Goal: Information Seeking & Learning: Learn about a topic

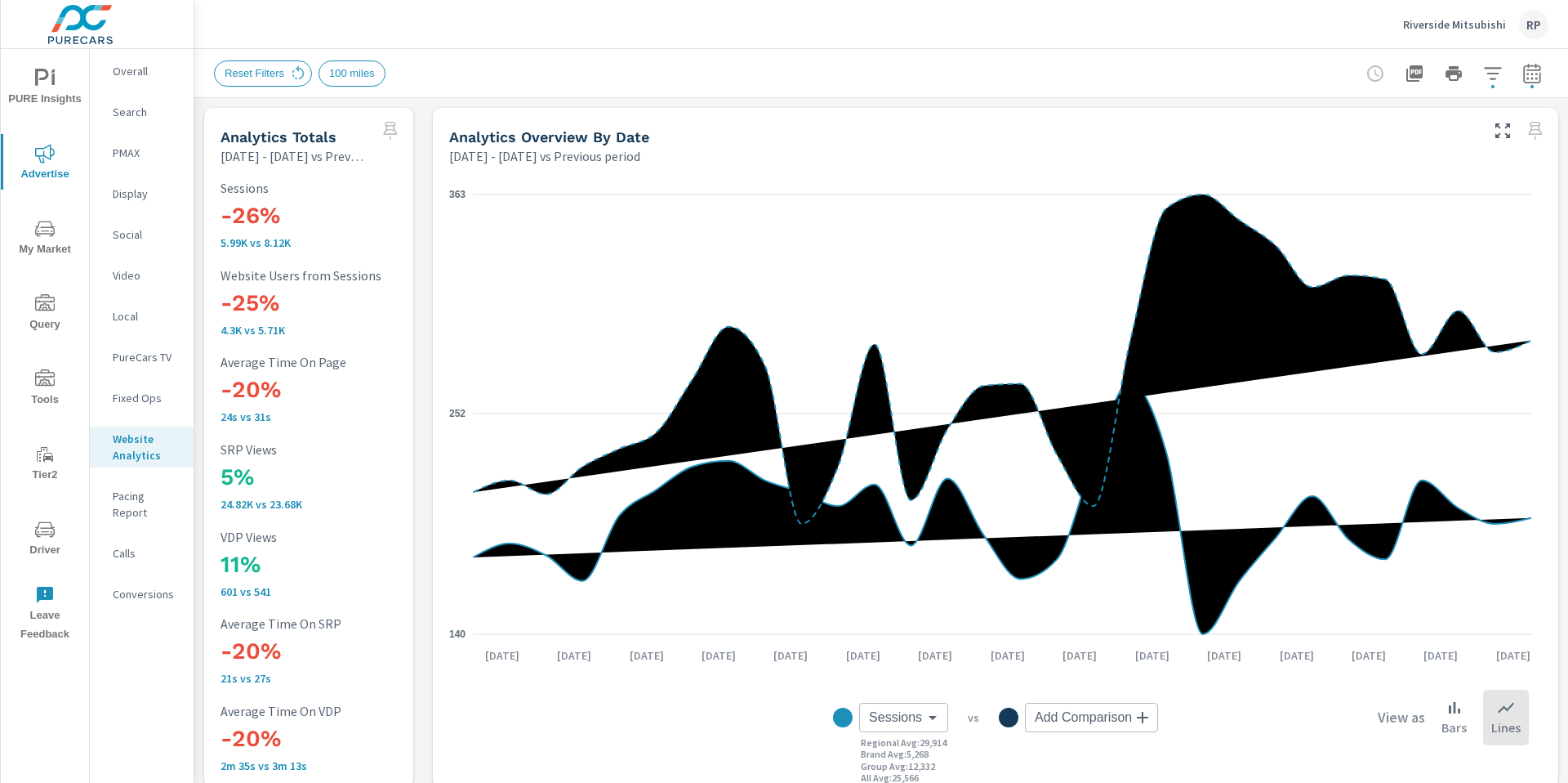
scroll to position [1, 0]
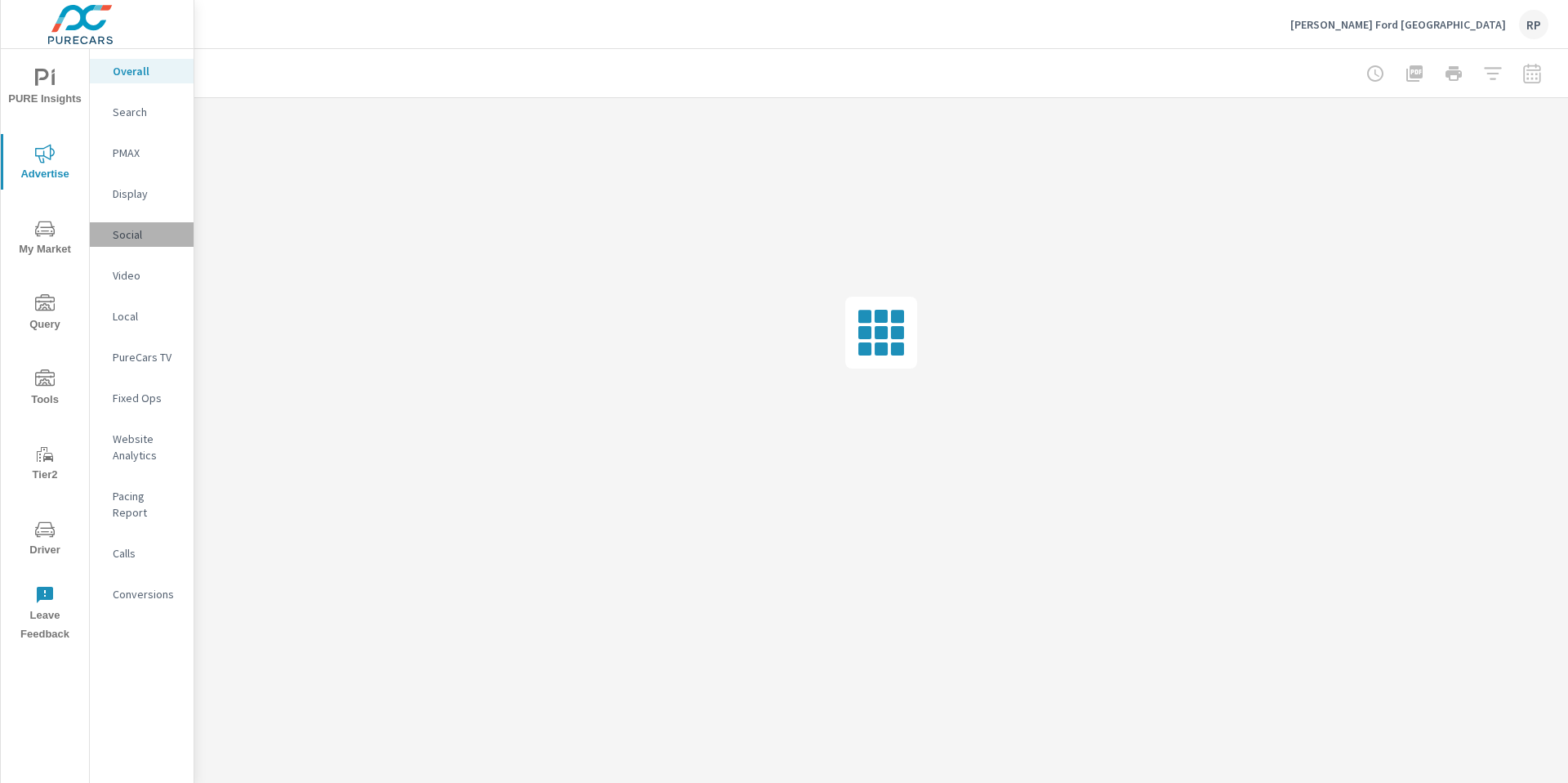
click at [131, 226] on p "Social" at bounding box center [147, 234] width 68 height 16
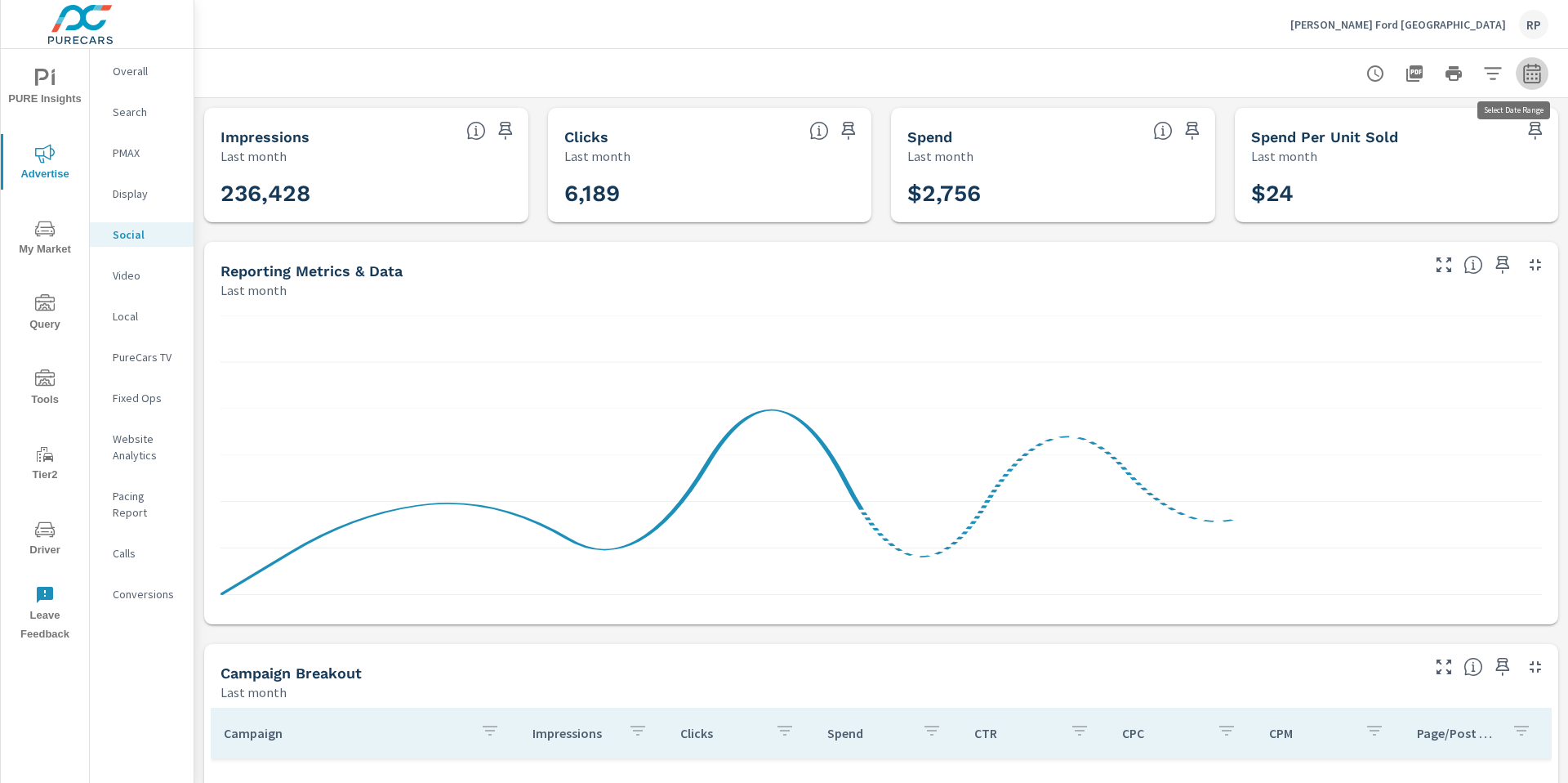
click at [1523, 82] on icon "button" at bounding box center [1532, 72] width 17 height 20
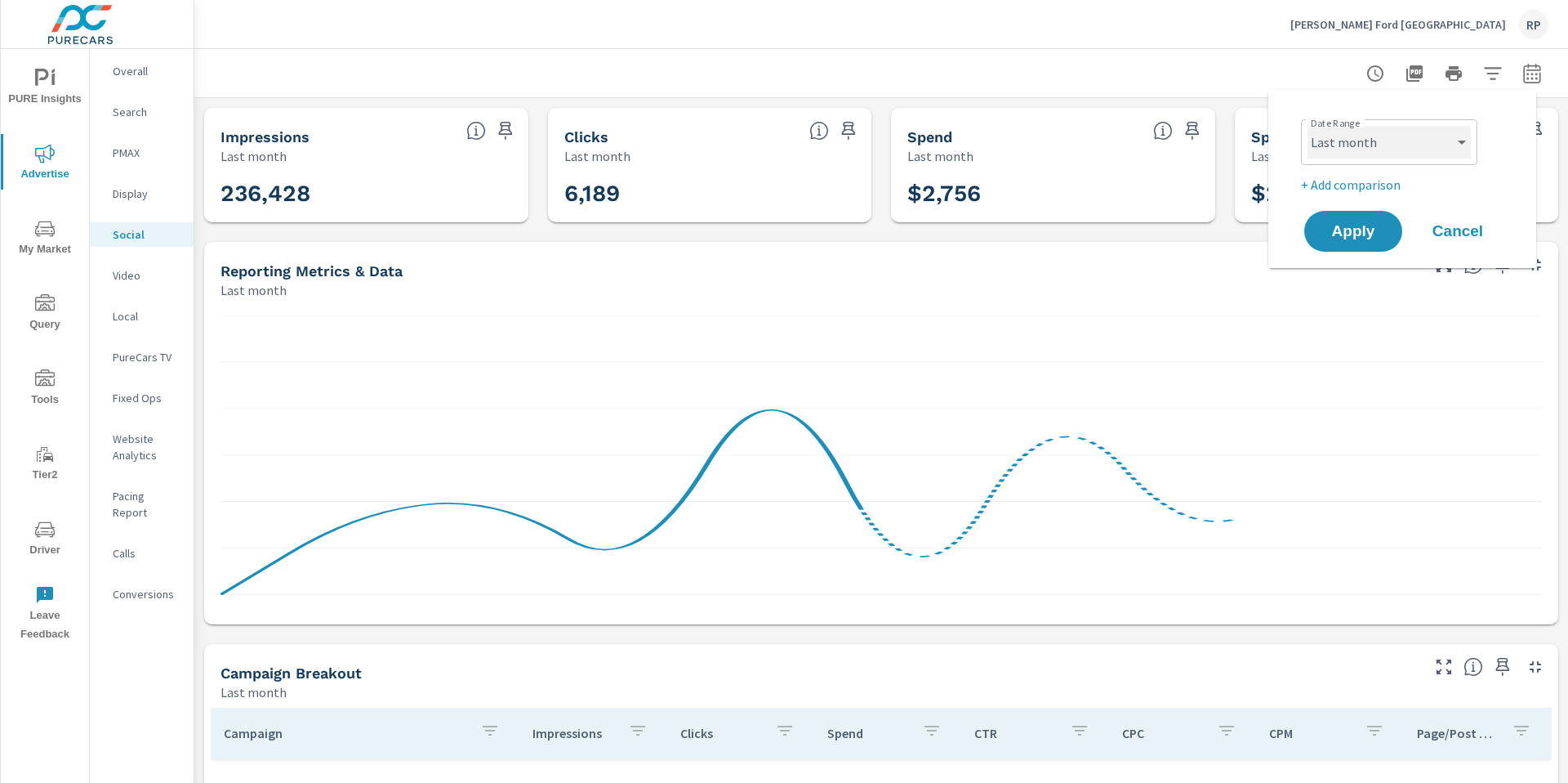
click at [1379, 153] on select "Custom [DATE] Last week Last 7 days Last 14 days Last 30 days Last 45 days Last…" at bounding box center [1390, 142] width 164 height 33
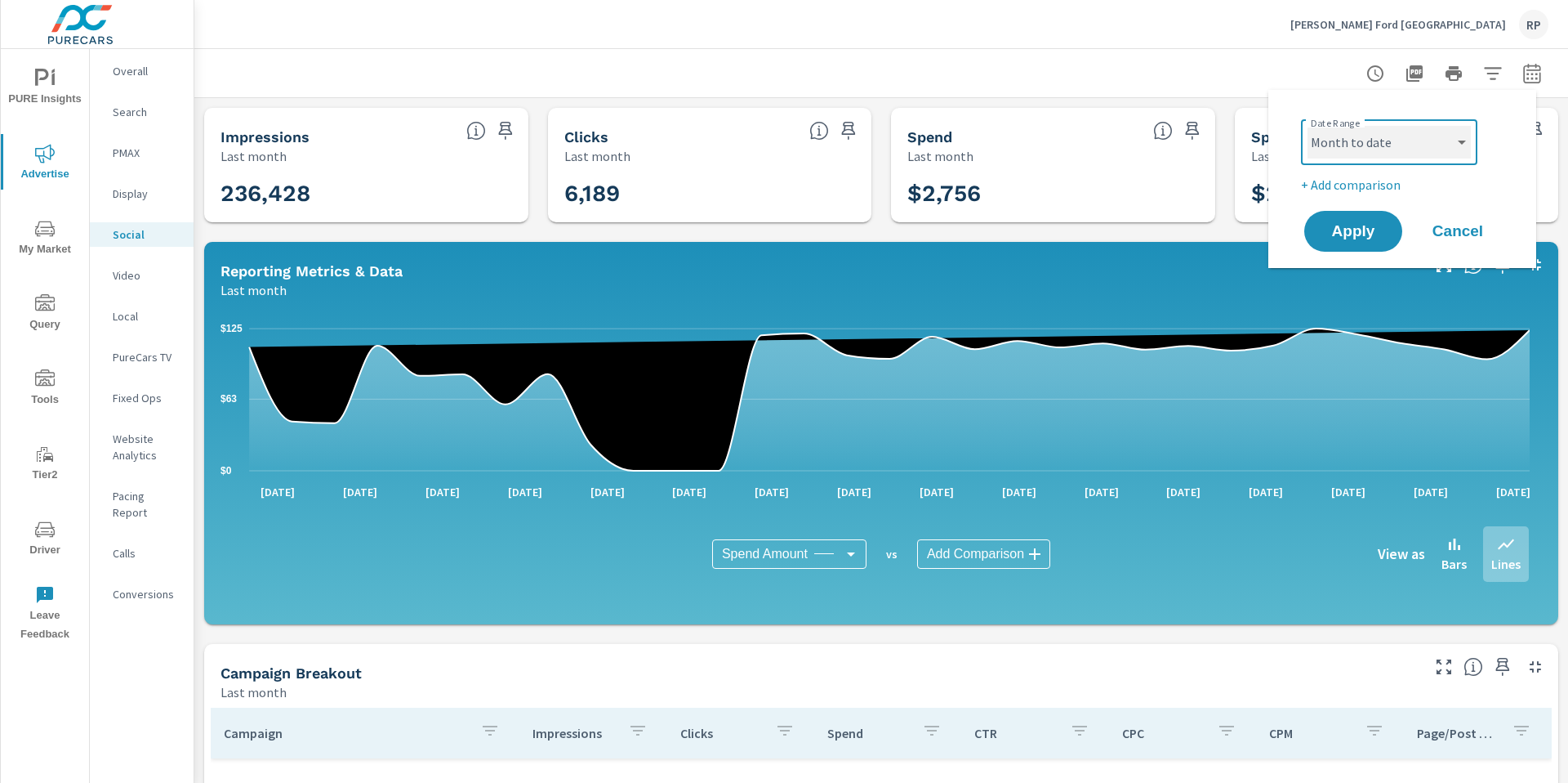
click at [1308, 126] on select "Custom [DATE] Last week Last 7 days Last 14 days Last 30 days Last 45 days Last…" at bounding box center [1390, 142] width 164 height 33
select select "Month to date"
click at [1344, 224] on span "Apply" at bounding box center [1353, 232] width 67 height 16
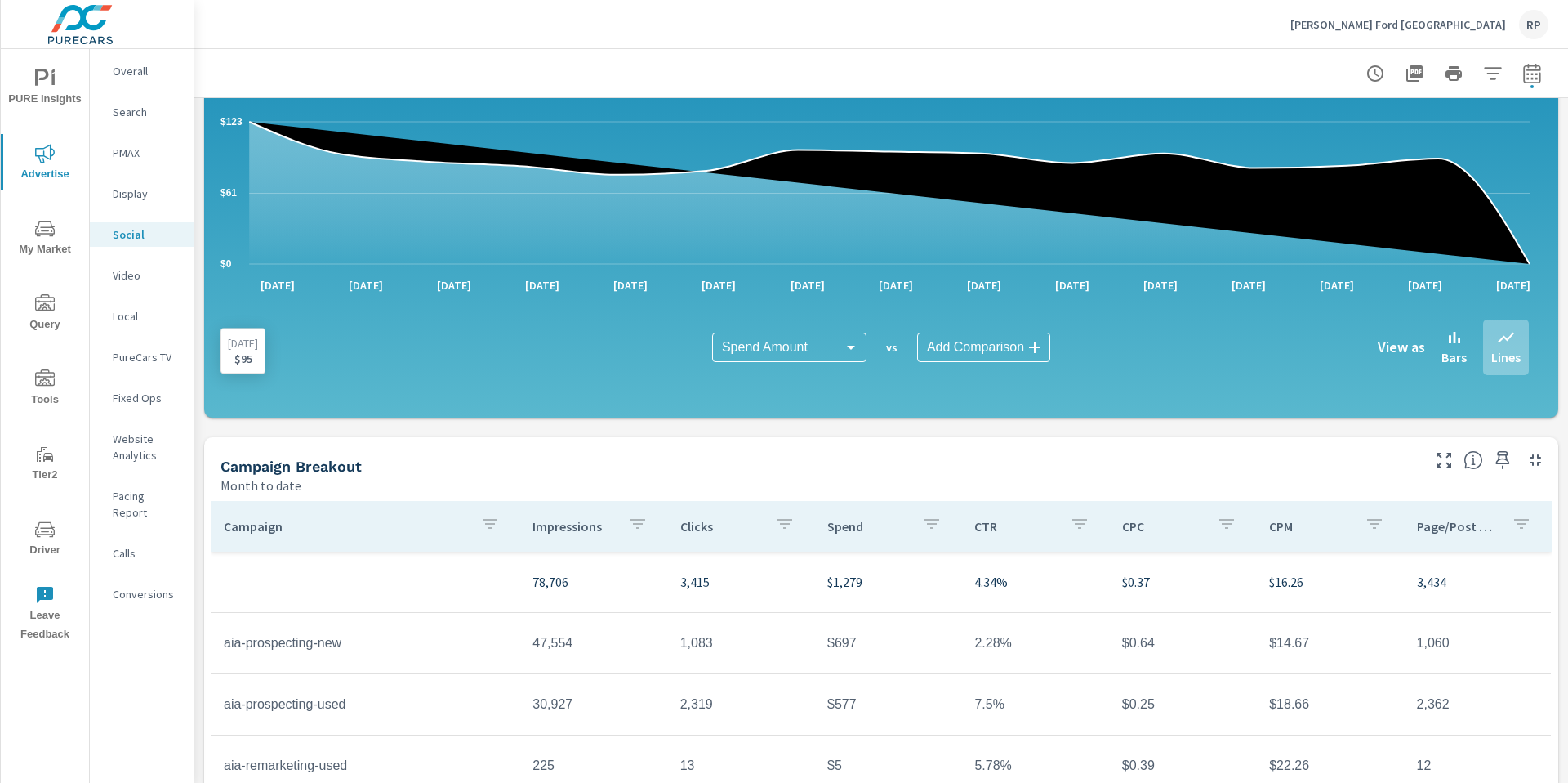
scroll to position [351, 0]
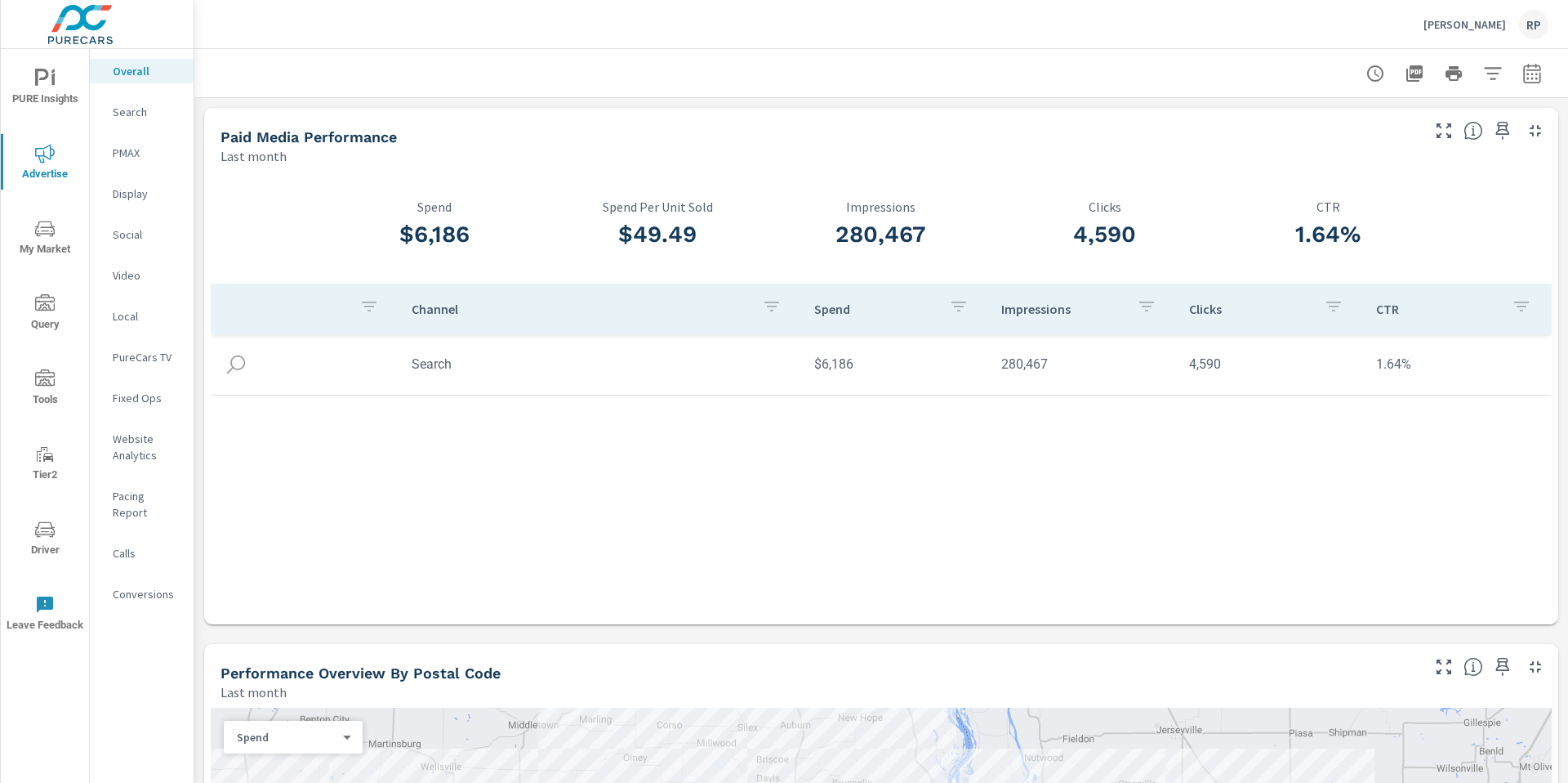
click at [51, 229] on icon "nav menu" at bounding box center [45, 229] width 20 height 20
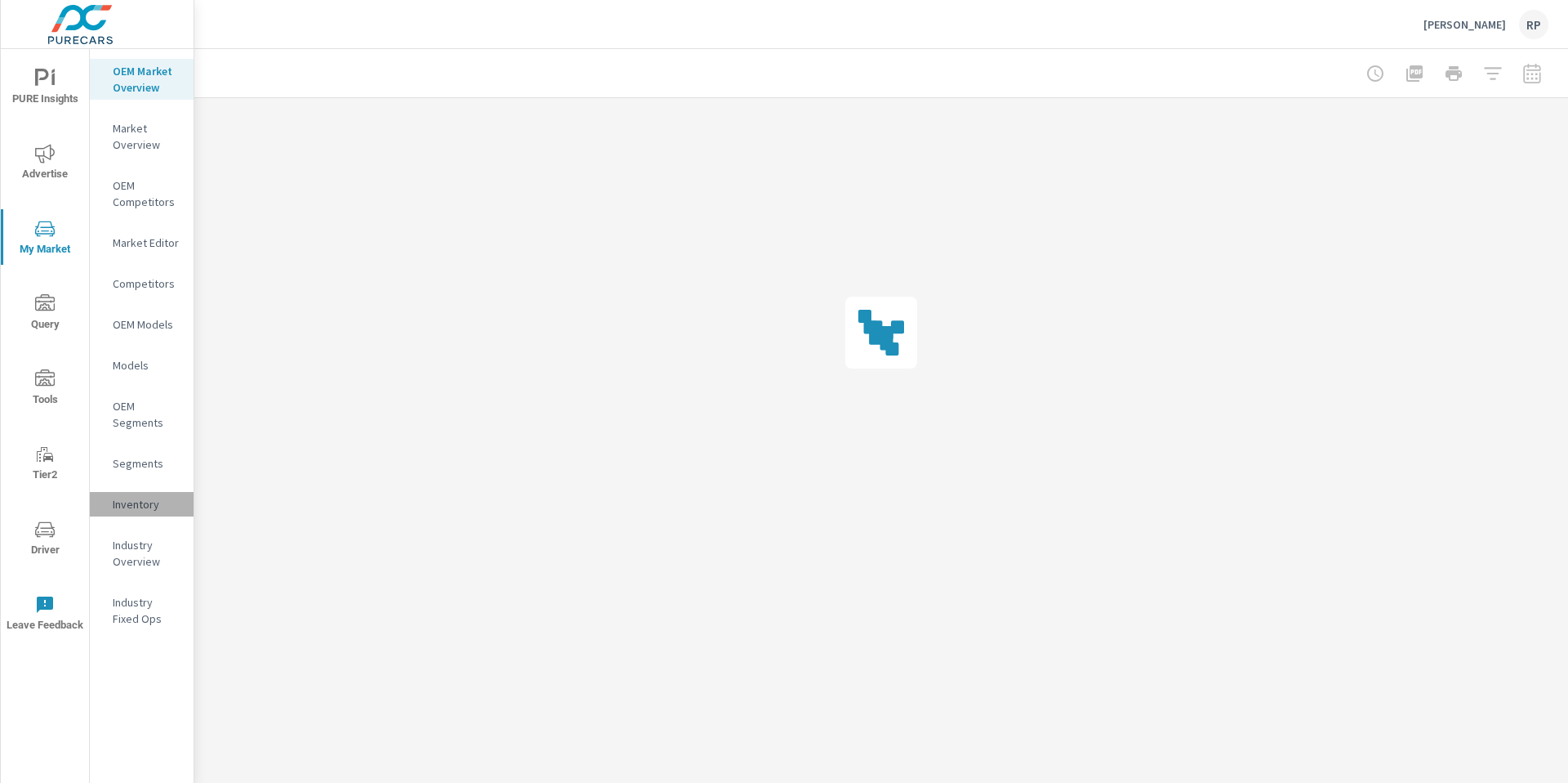
click at [131, 498] on p "Inventory" at bounding box center [147, 504] width 68 height 16
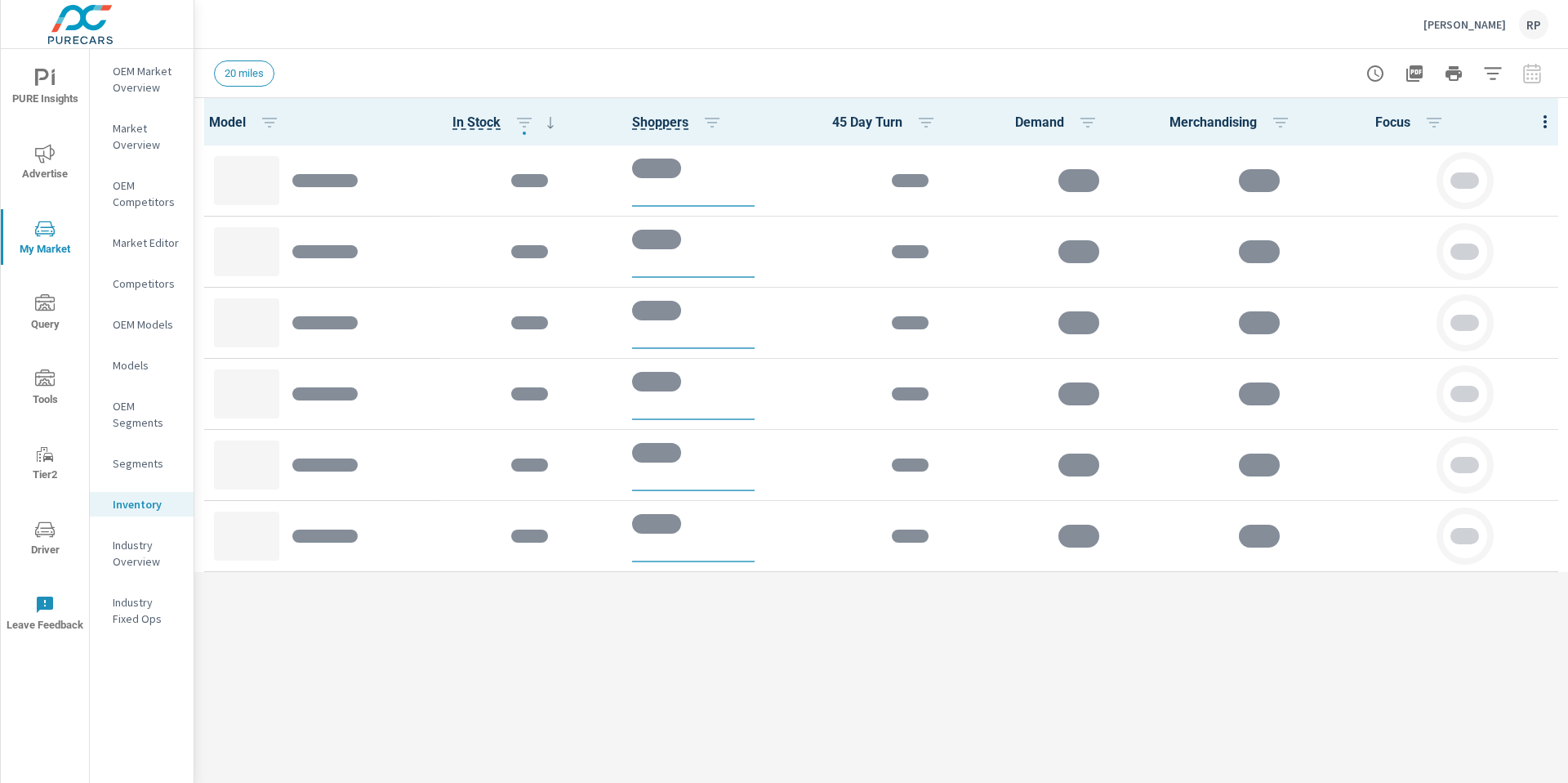
click at [1547, 121] on div at bounding box center [1545, 122] width 46 height 47
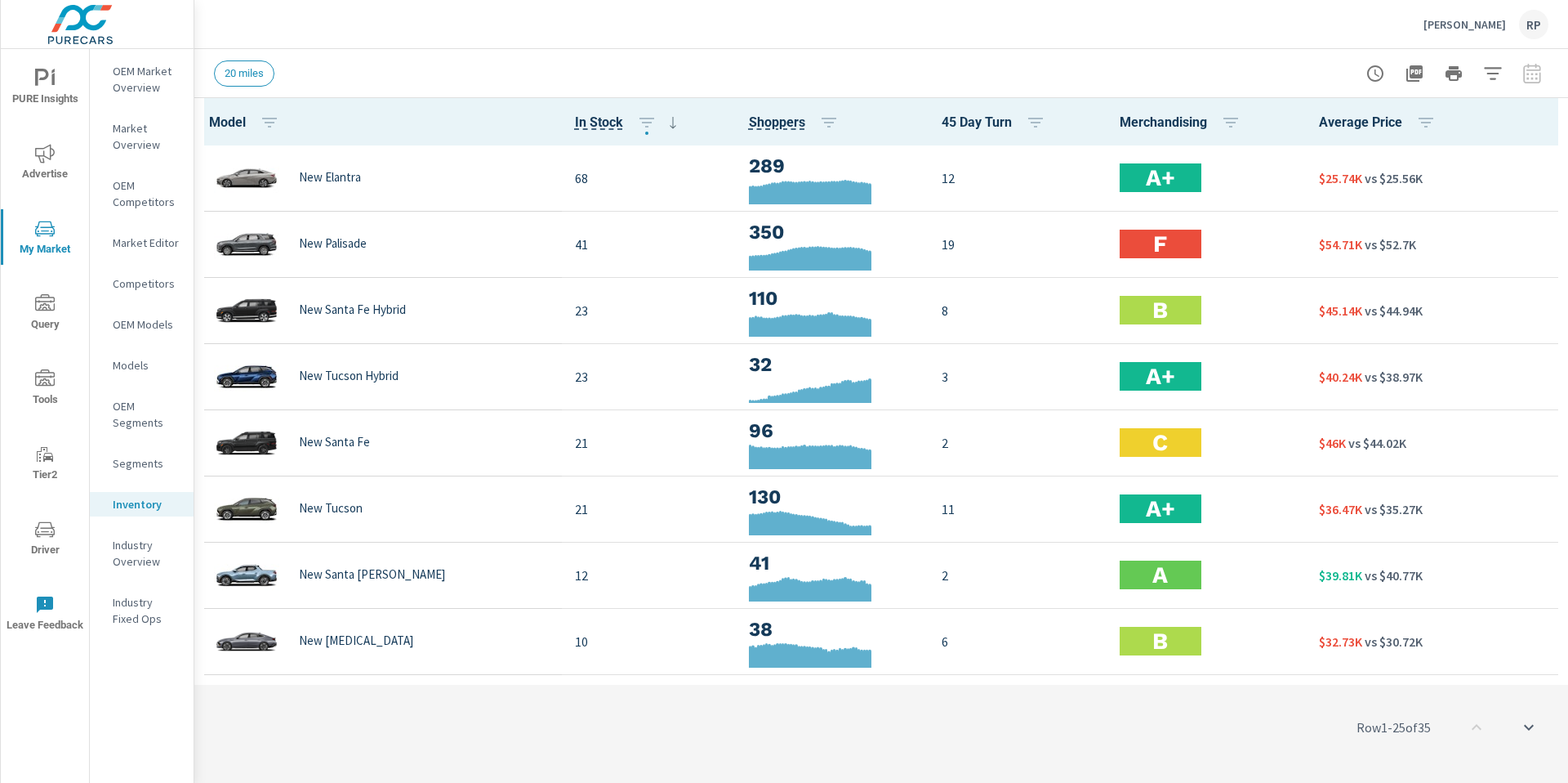
scroll to position [1, 0]
click at [1491, 84] on button "button" at bounding box center [1493, 73] width 33 height 33
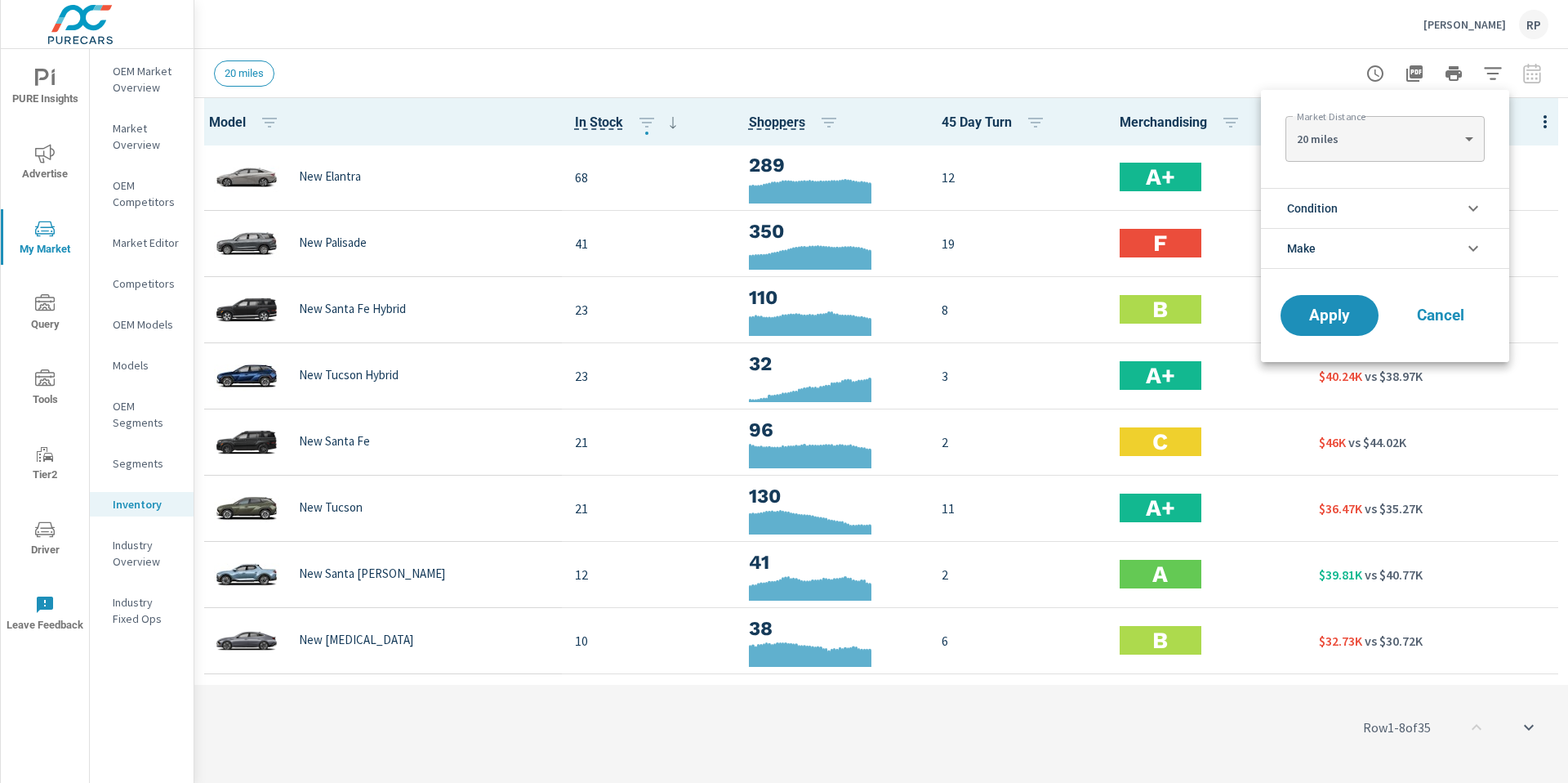
click at [1446, 126] on body "PURE Insights Advertise My Market Query Tools Tier2 Driver Leave Feedback OEM M…" at bounding box center [784, 400] width 1568 height 801
click at [1433, 159] on li "30 miles" at bounding box center [1385, 165] width 198 height 26
type Distance "30"
click at [1318, 329] on button "Apply" at bounding box center [1330, 315] width 102 height 42
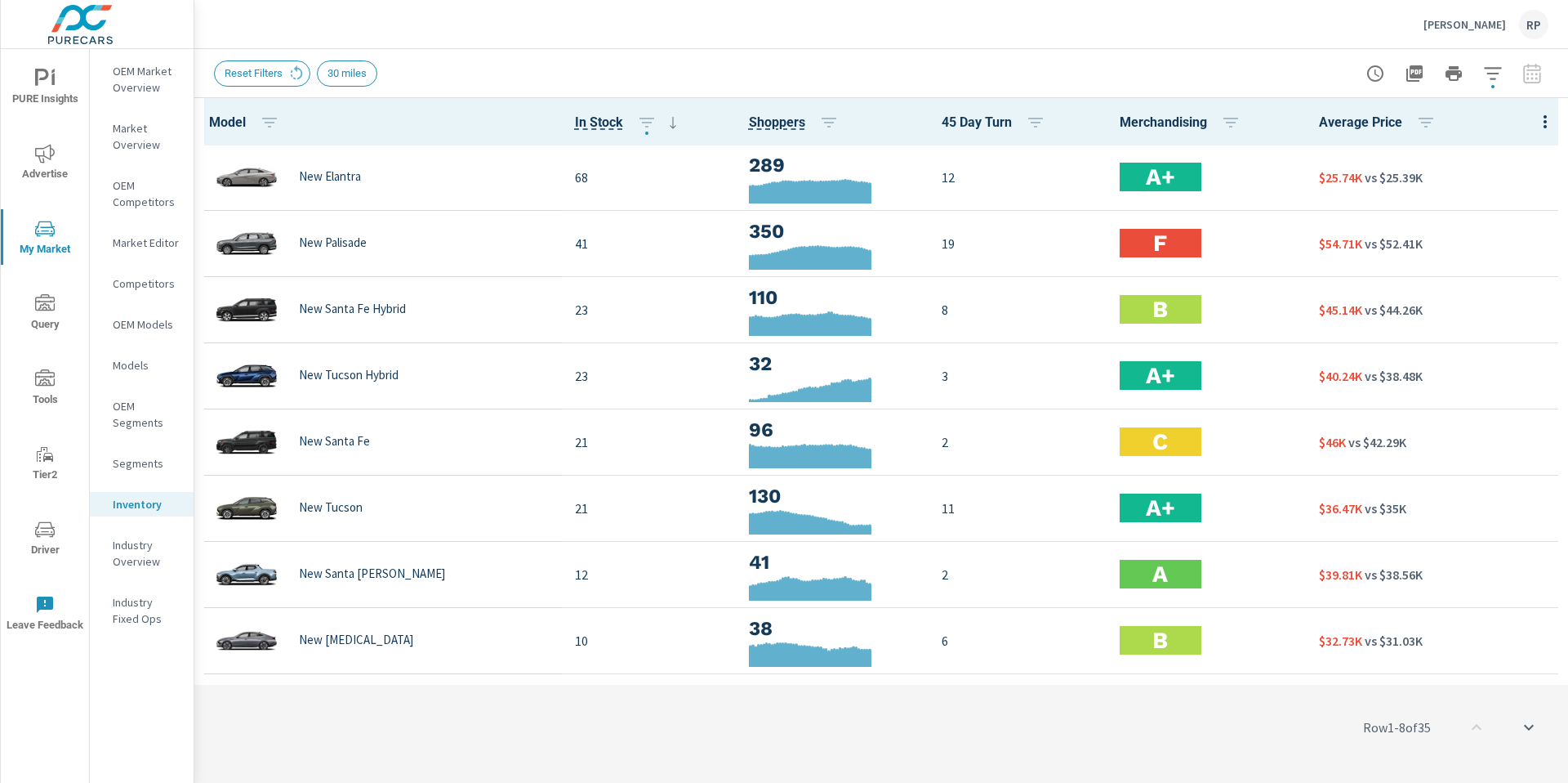
click at [1536, 118] on icon "button" at bounding box center [1546, 122] width 20 height 20
click at [1490, 379] on span "Customize columns..." at bounding box center [1492, 379] width 103 height 16
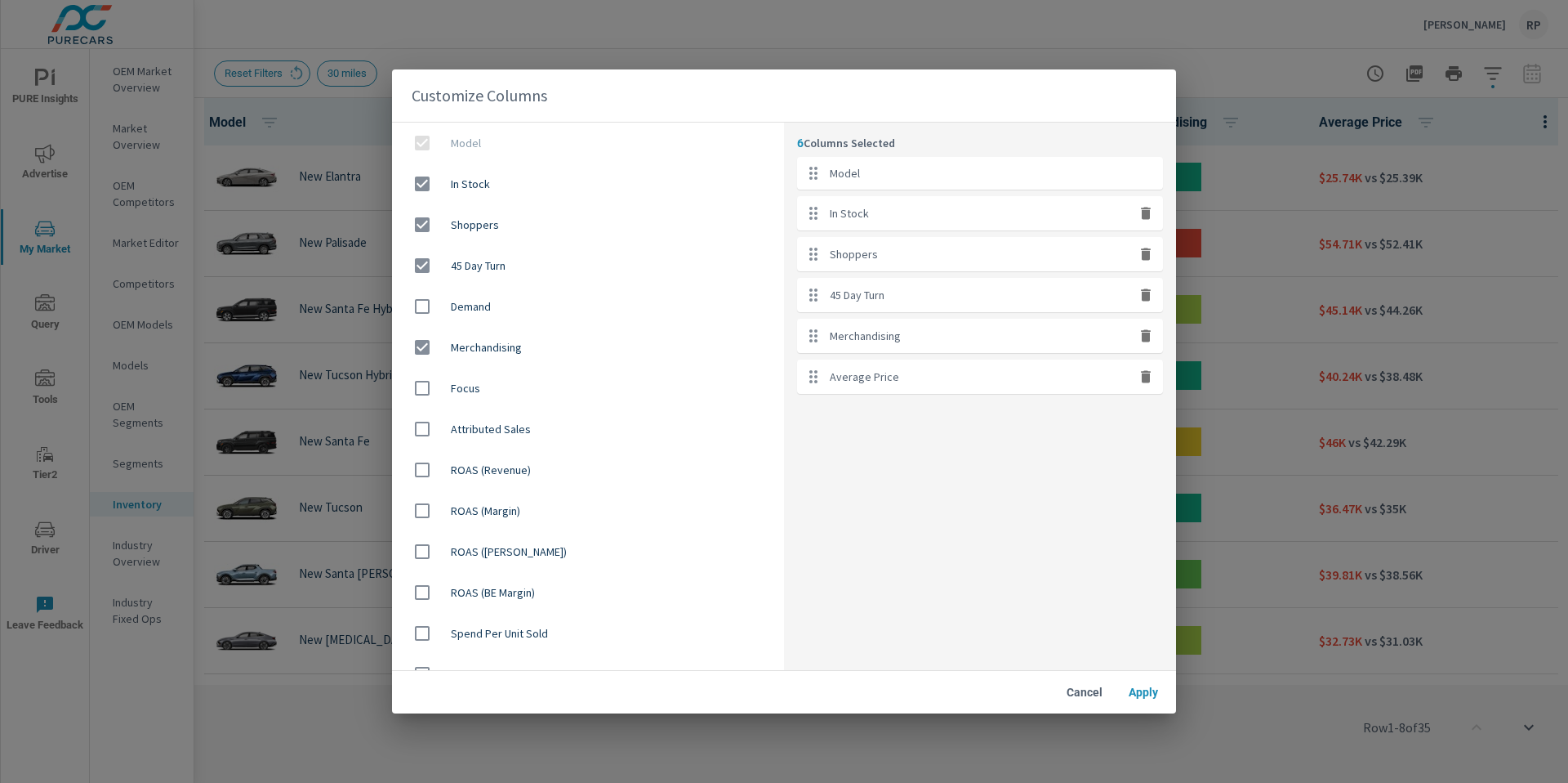
click at [1143, 293] on icon "button" at bounding box center [1146, 295] width 9 height 12
checkbox input "false"
click at [1146, 298] on icon "button" at bounding box center [1146, 295] width 9 height 12
checkbox input "false"
click at [1145, 215] on icon "button" at bounding box center [1146, 213] width 9 height 12
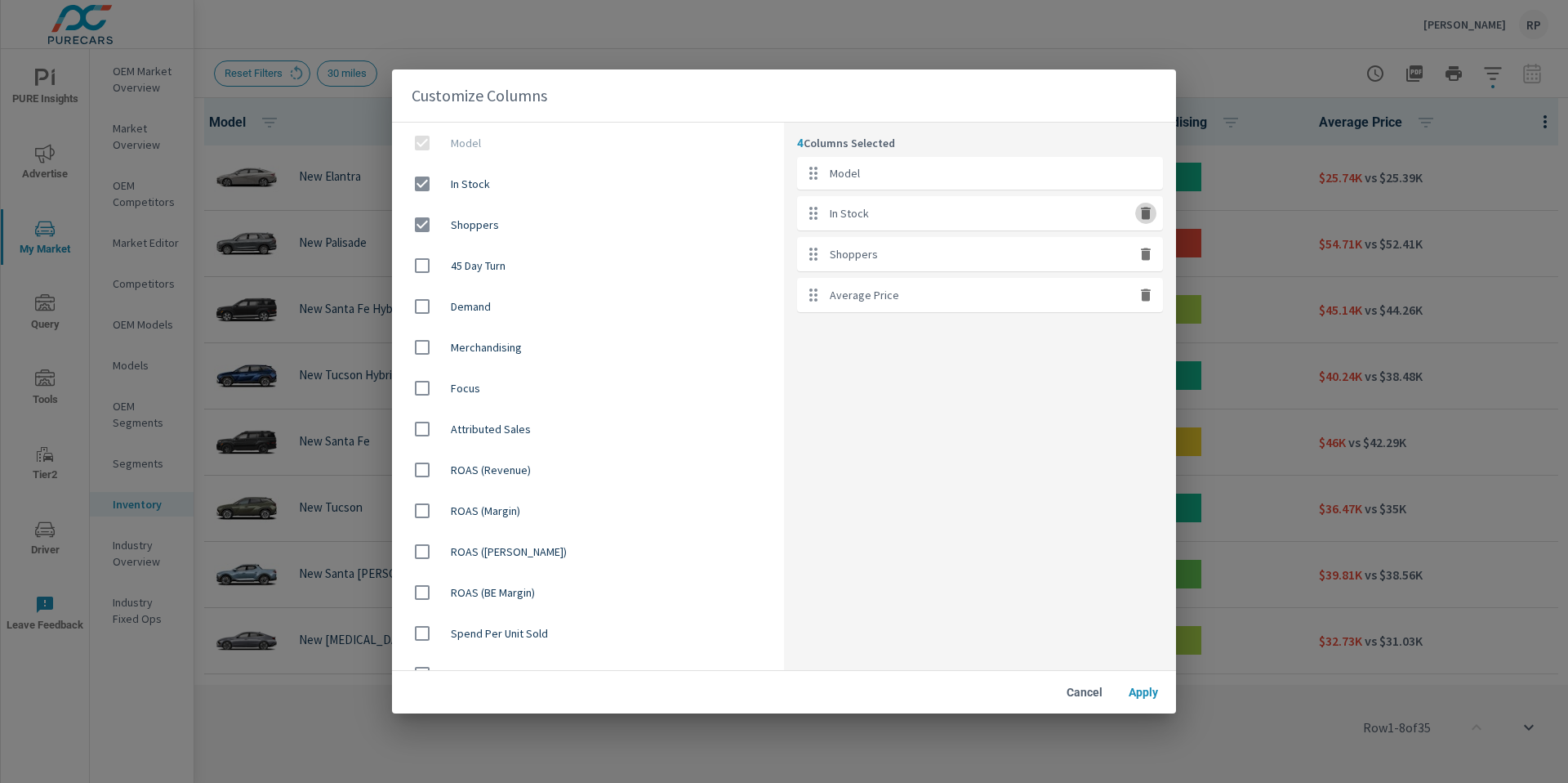
checkbox input "false"
click at [1152, 688] on span "Apply" at bounding box center [1143, 692] width 39 height 15
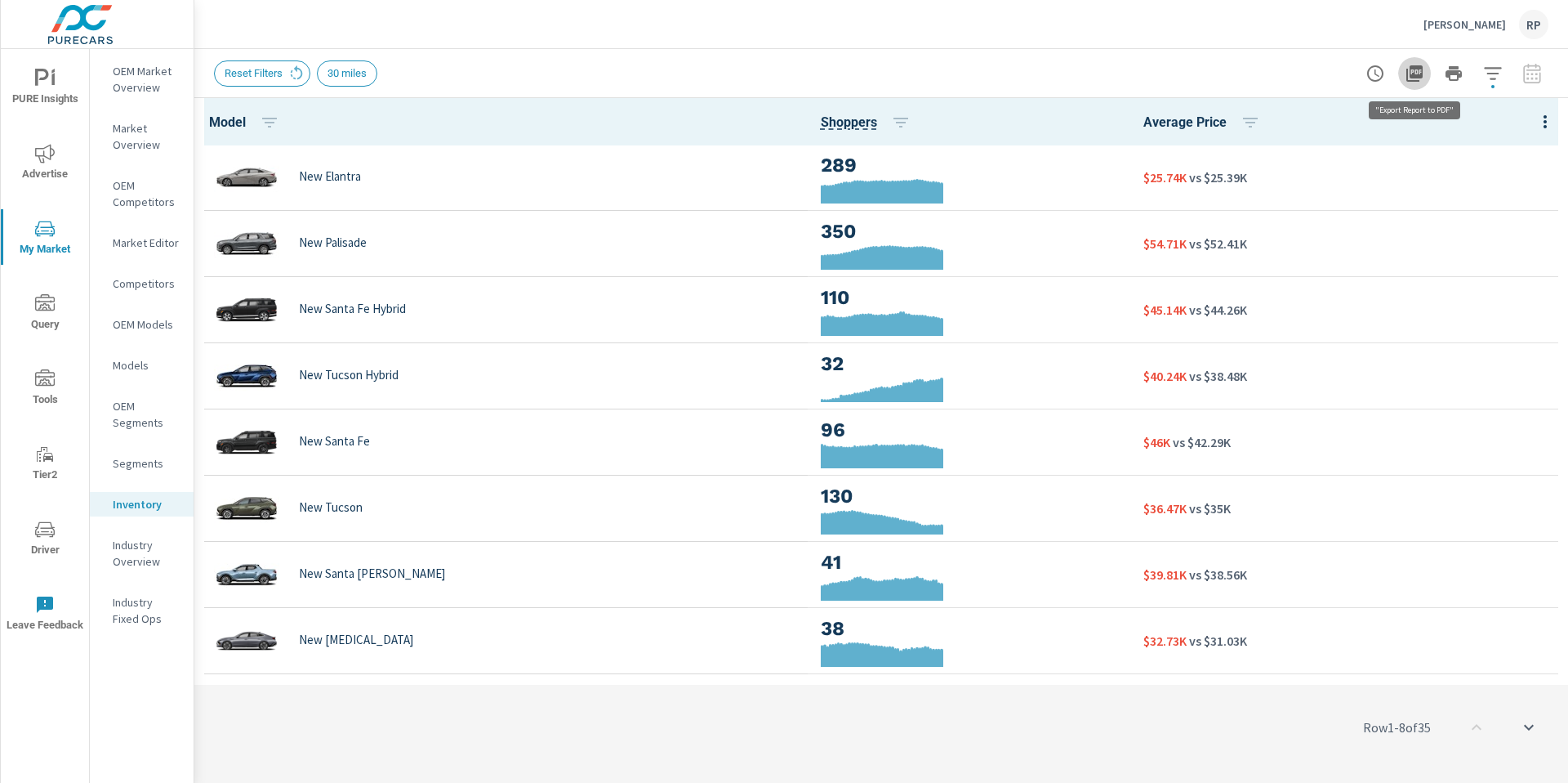
click at [1412, 69] on icon "button" at bounding box center [1415, 73] width 20 height 20
click at [1491, 79] on icon "button" at bounding box center [1493, 73] width 20 height 20
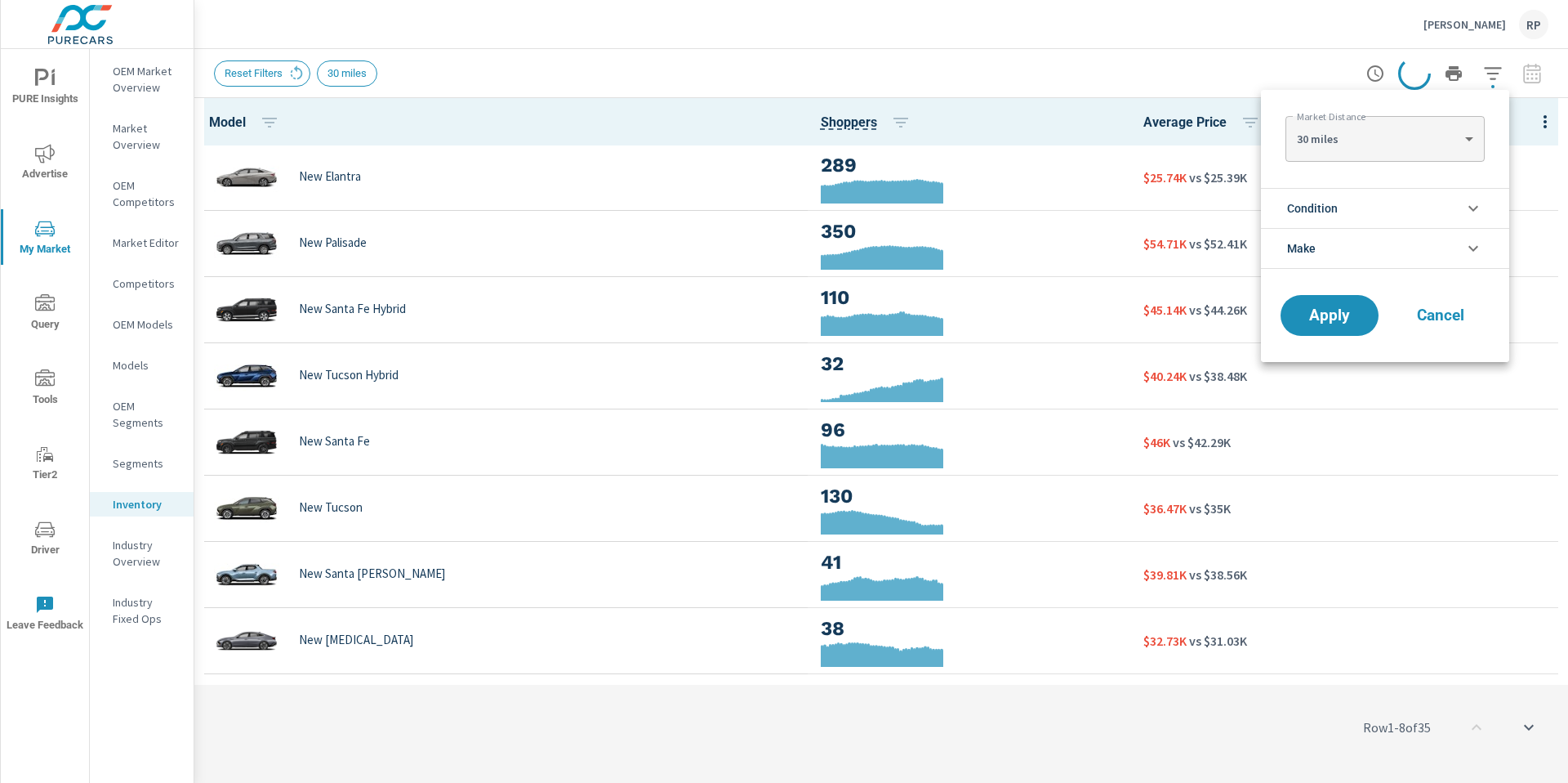
click at [1248, 78] on div at bounding box center [784, 392] width 1568 height 783
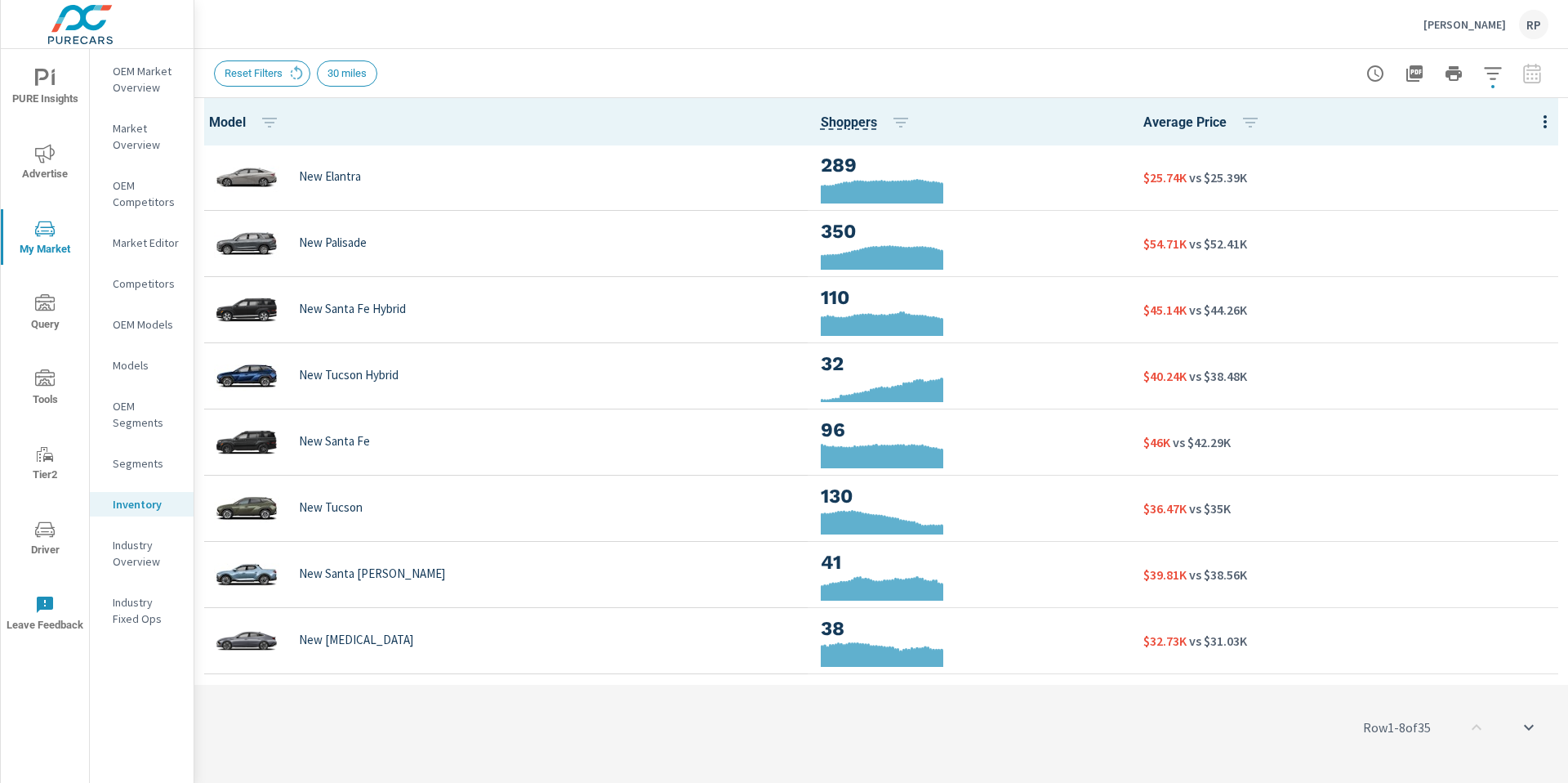
click at [54, 181] on span "Advertise" at bounding box center [45, 164] width 78 height 40
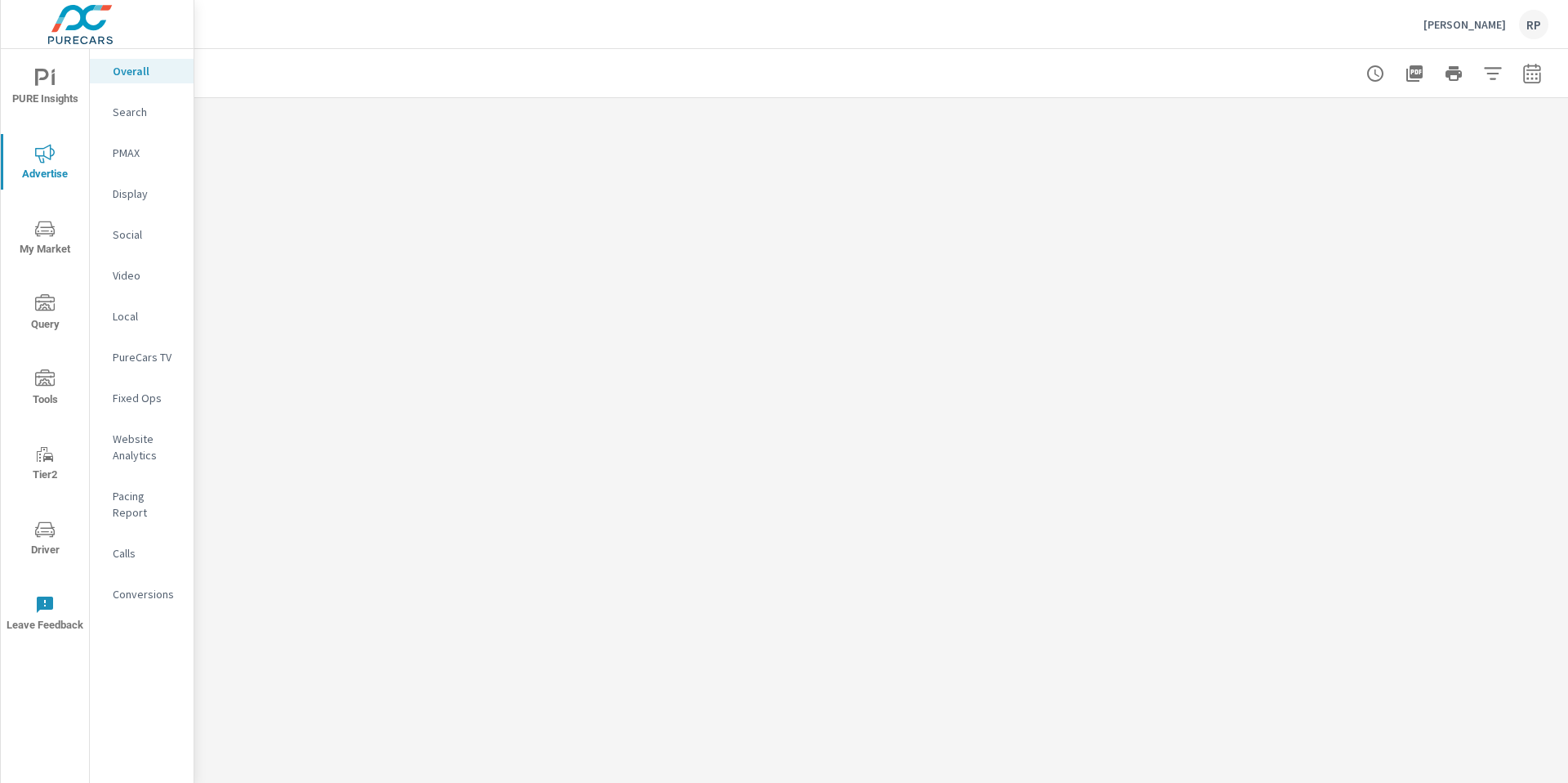
click at [31, 242] on span "My Market" at bounding box center [45, 239] width 78 height 40
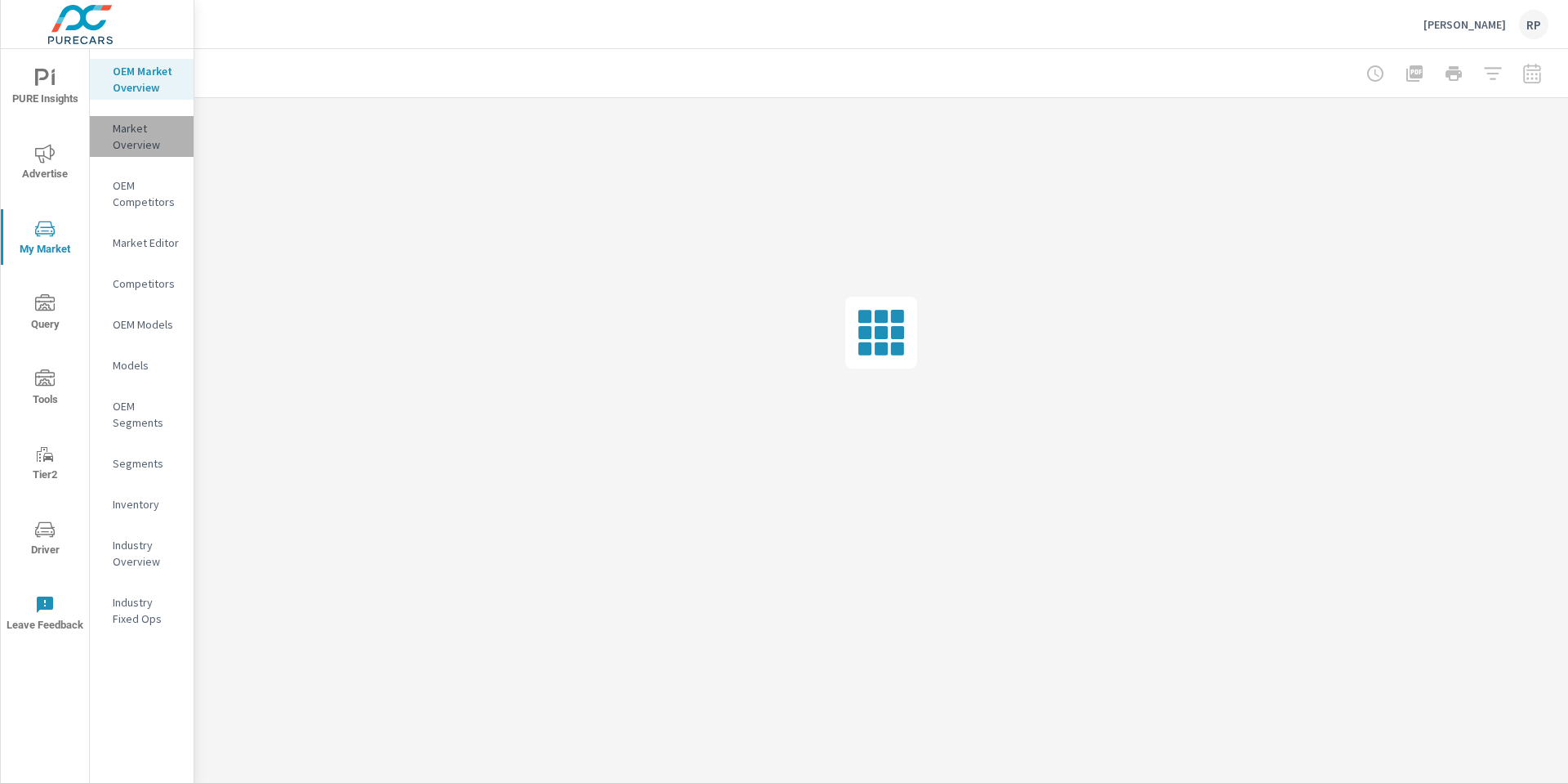
click at [133, 140] on p "Market Overview" at bounding box center [147, 136] width 68 height 33
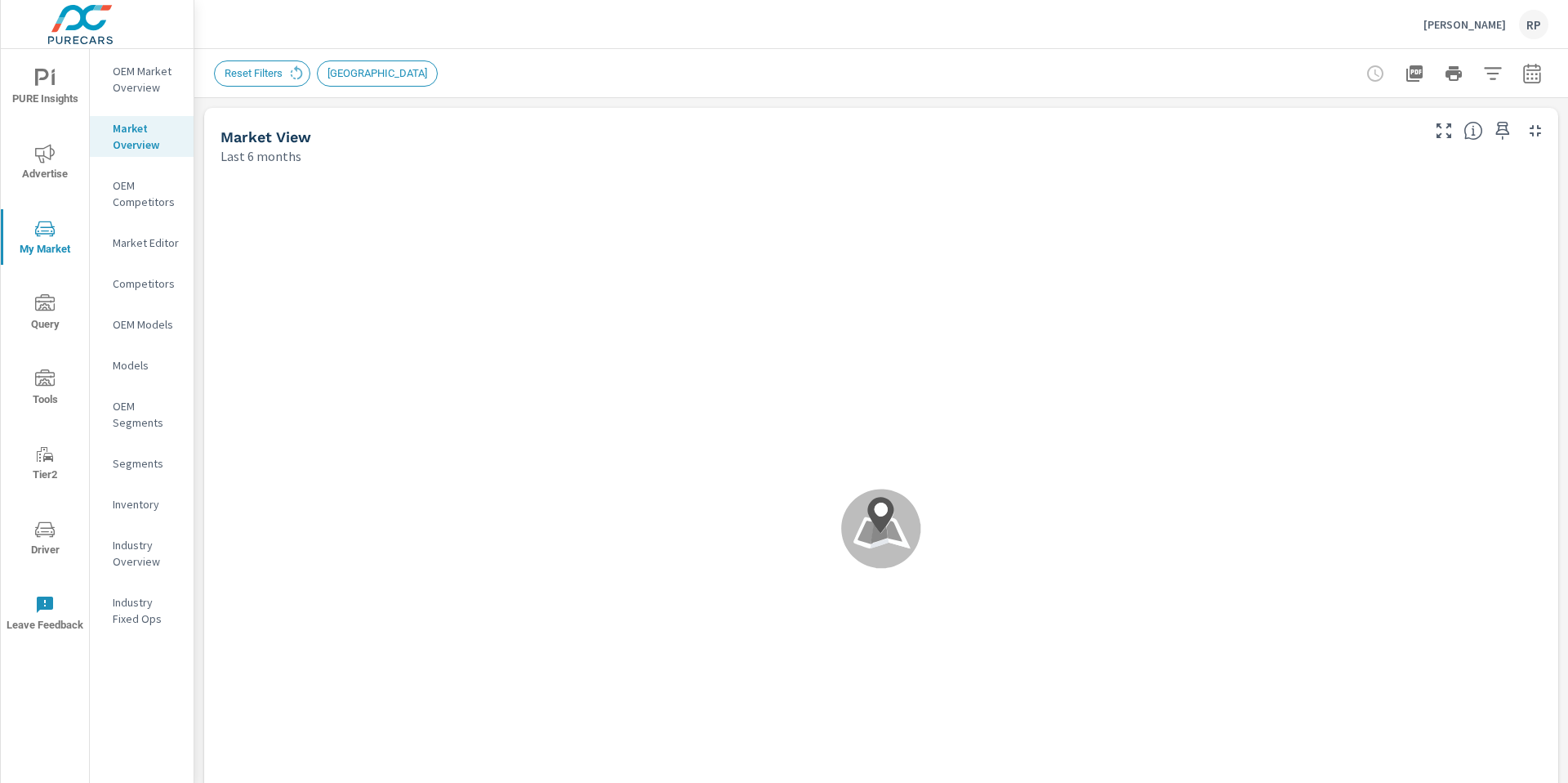
click at [154, 82] on p "OEM Market Overview" at bounding box center [147, 79] width 68 height 33
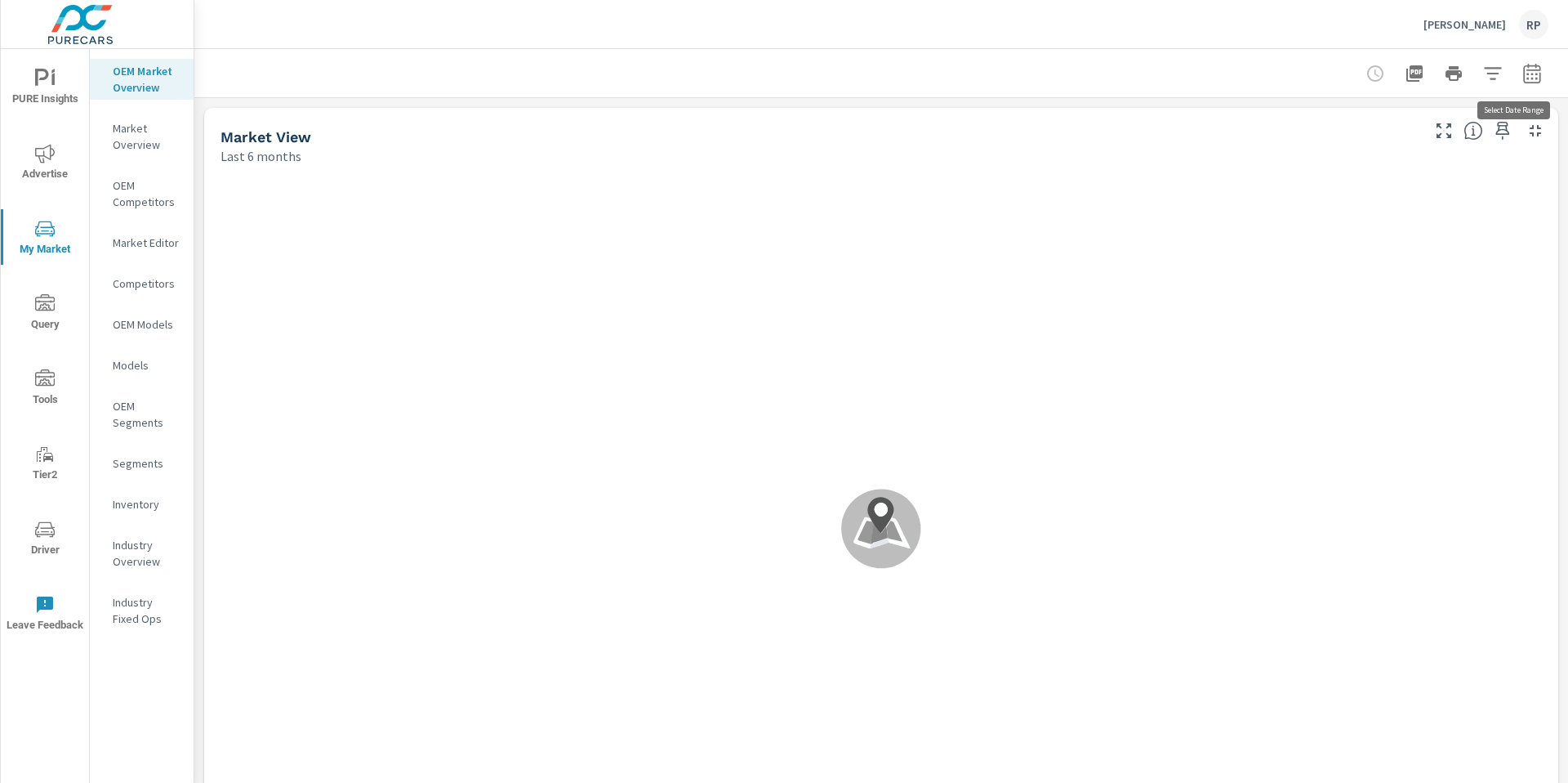
click at [1522, 75] on icon "button" at bounding box center [1532, 73] width 20 height 20
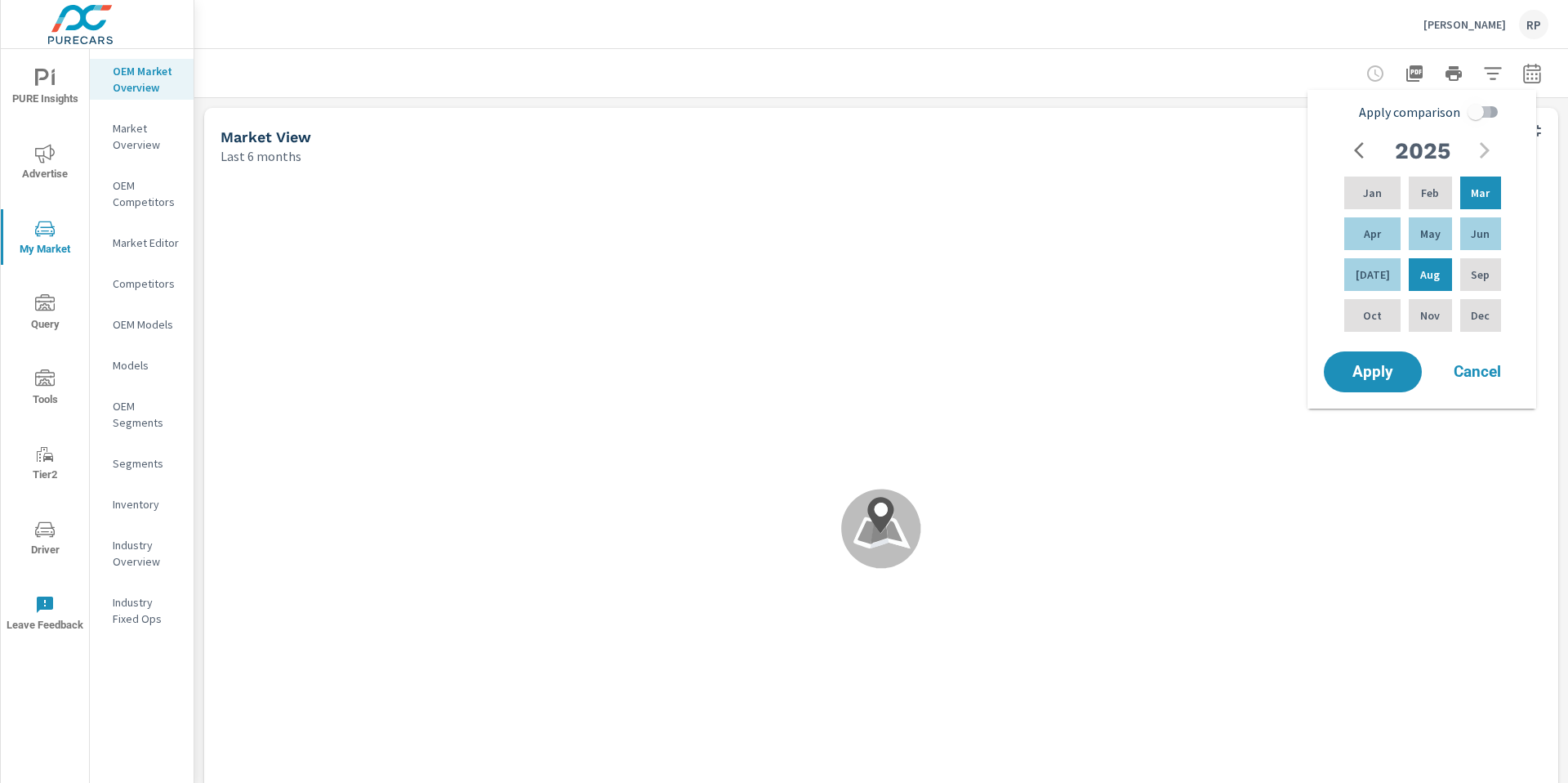
click at [1475, 112] on input "Apply comparison" at bounding box center [1476, 112] width 93 height 31
checkbox input "true"
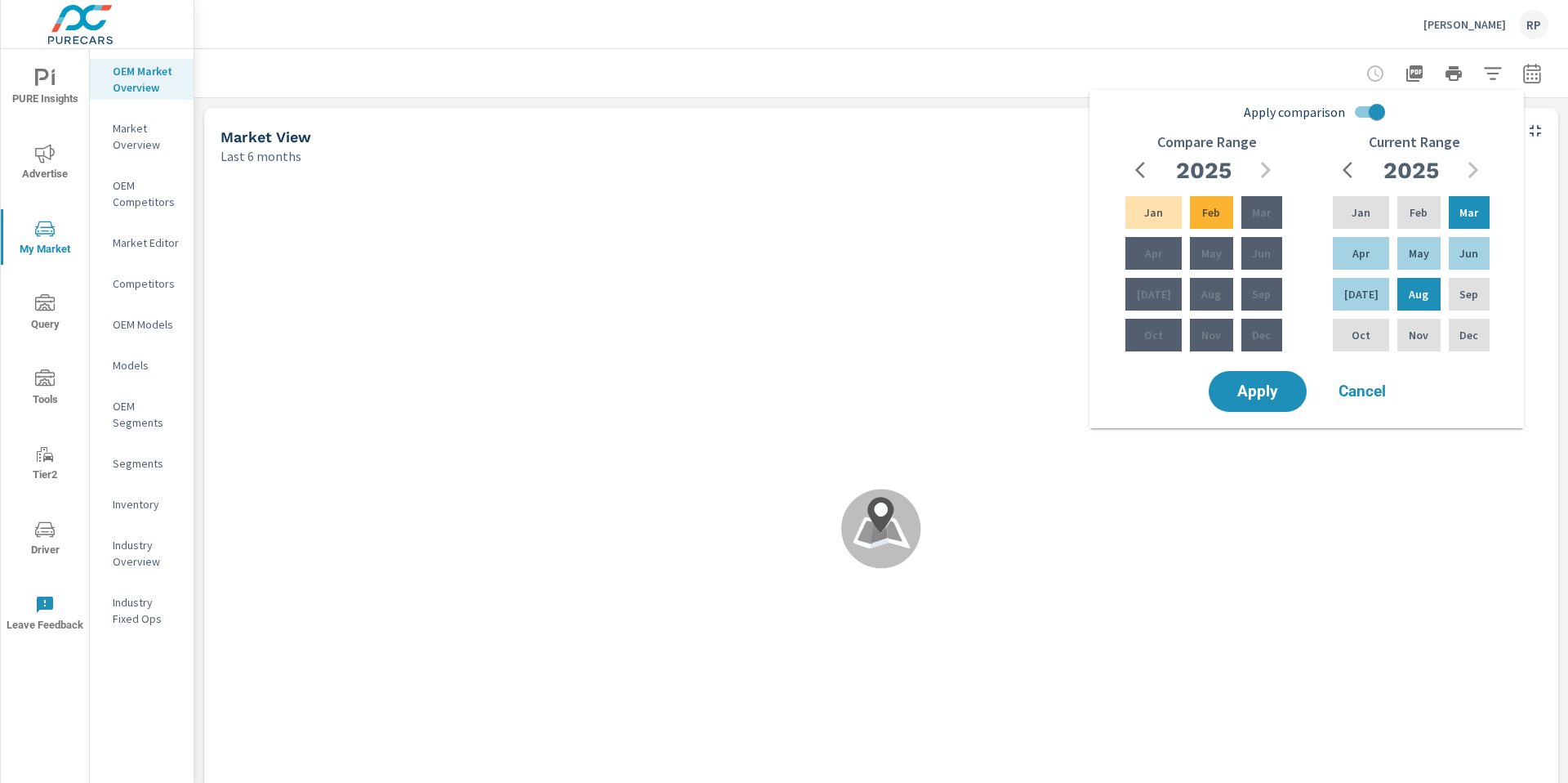
click at [1147, 179] on button "button" at bounding box center [1142, 170] width 33 height 33
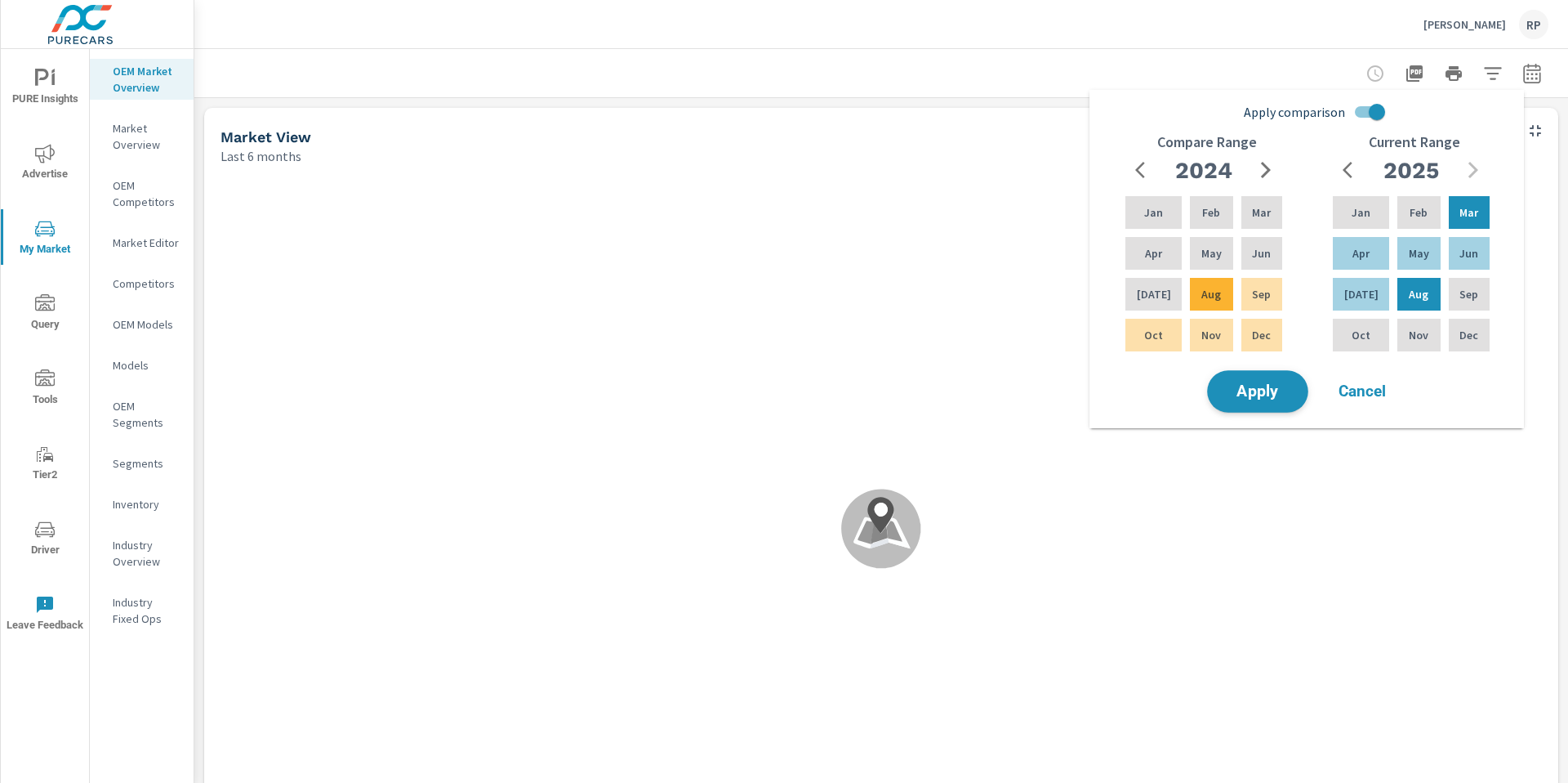
scroll to position [1, 0]
click at [1255, 384] on span "Apply" at bounding box center [1259, 392] width 67 height 16
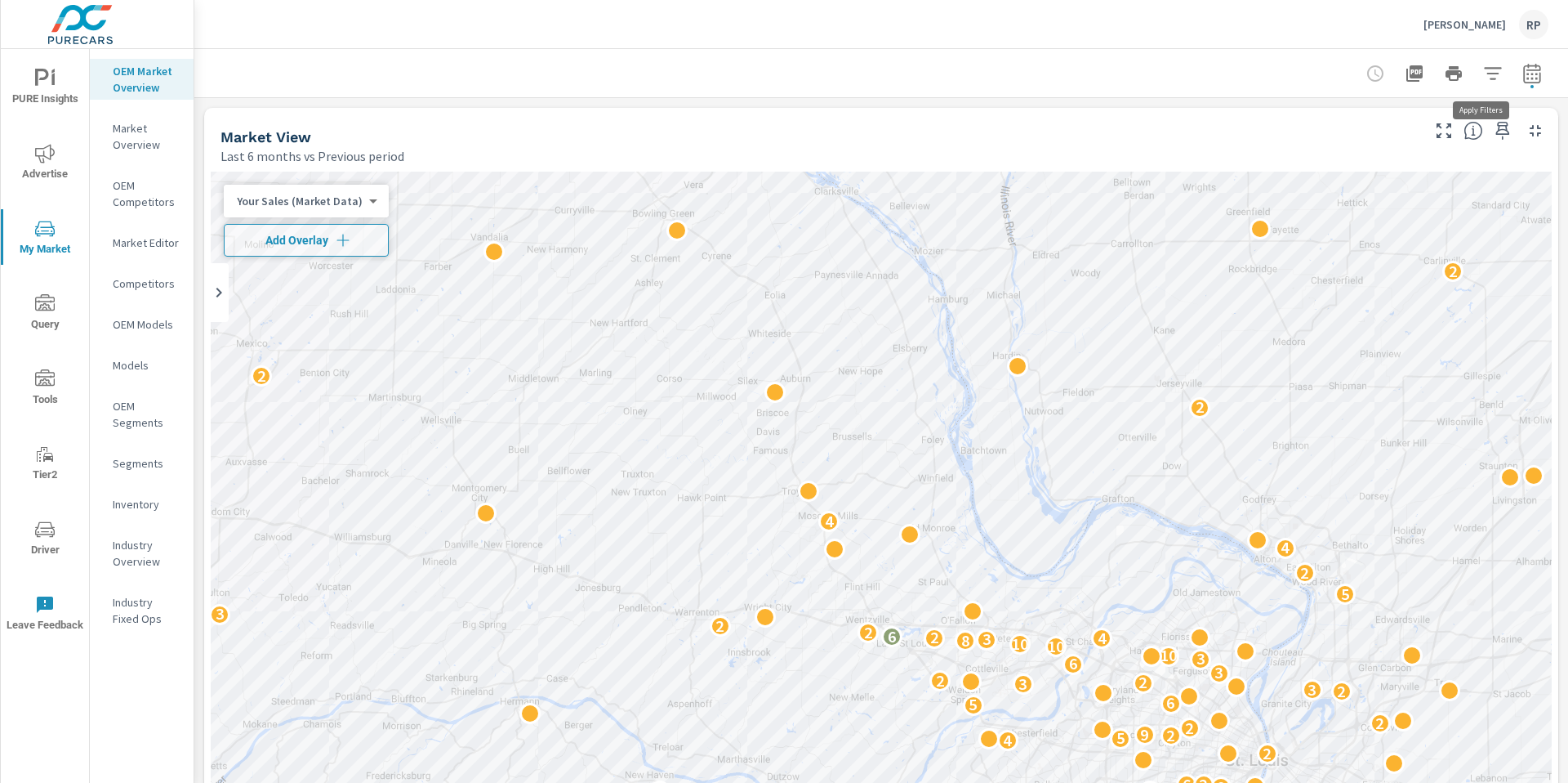
click at [1484, 75] on icon "button" at bounding box center [1493, 73] width 20 height 20
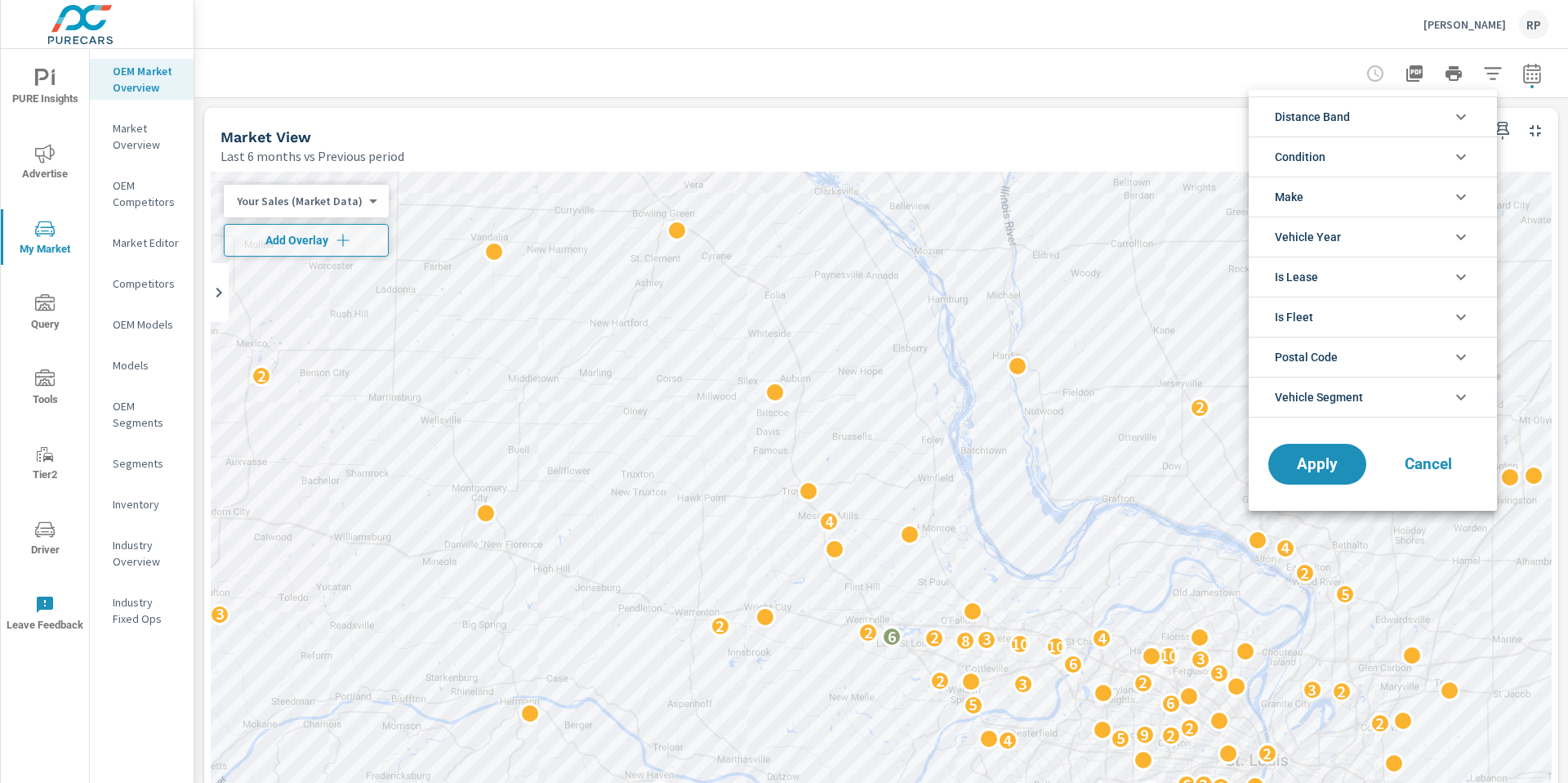
click at [1403, 195] on li "Make" at bounding box center [1373, 197] width 248 height 40
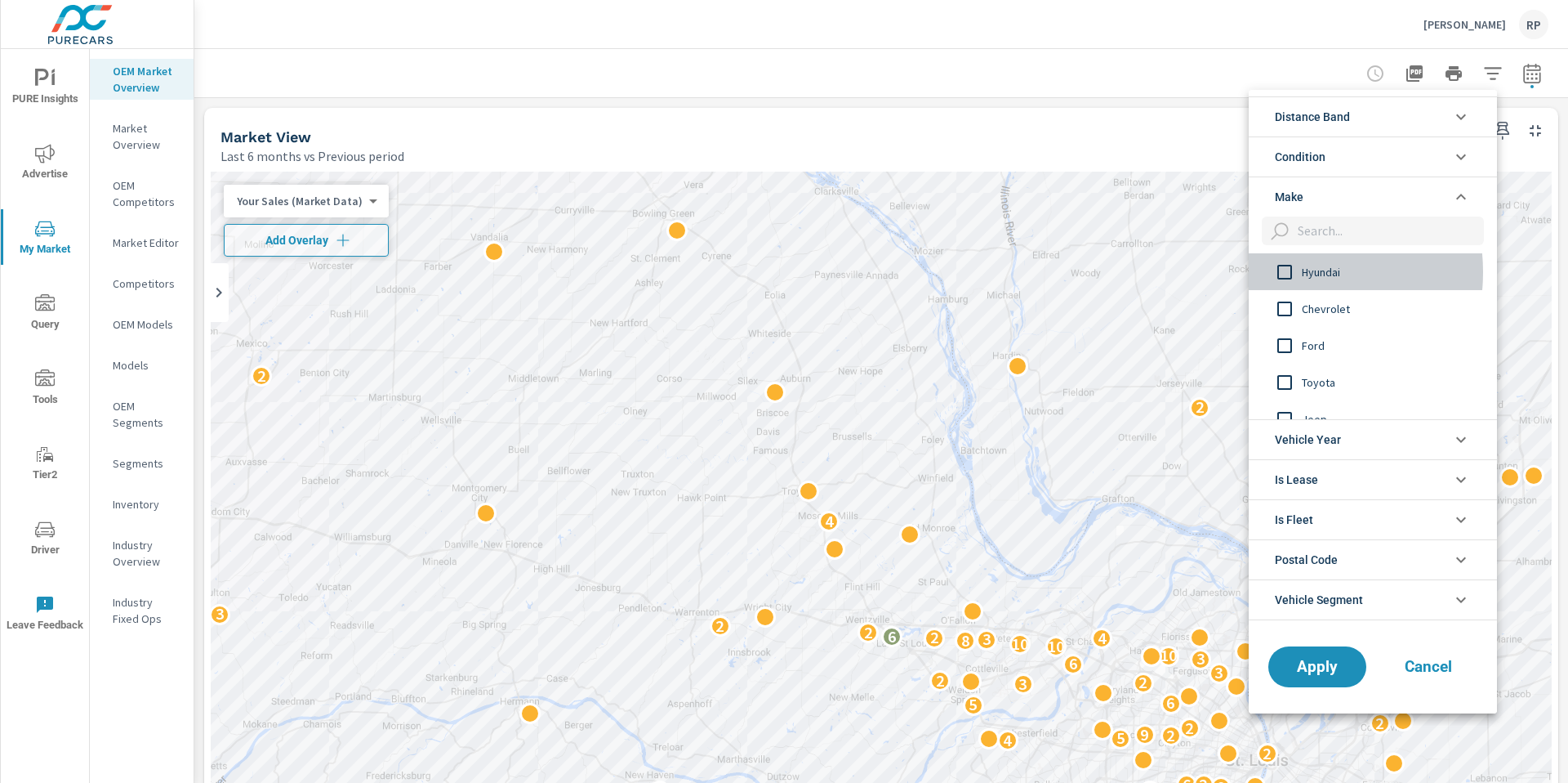
click at [1281, 272] on input "filter options" at bounding box center [1285, 272] width 34 height 34
click at [1310, 665] on span "Apply" at bounding box center [1318, 667] width 67 height 16
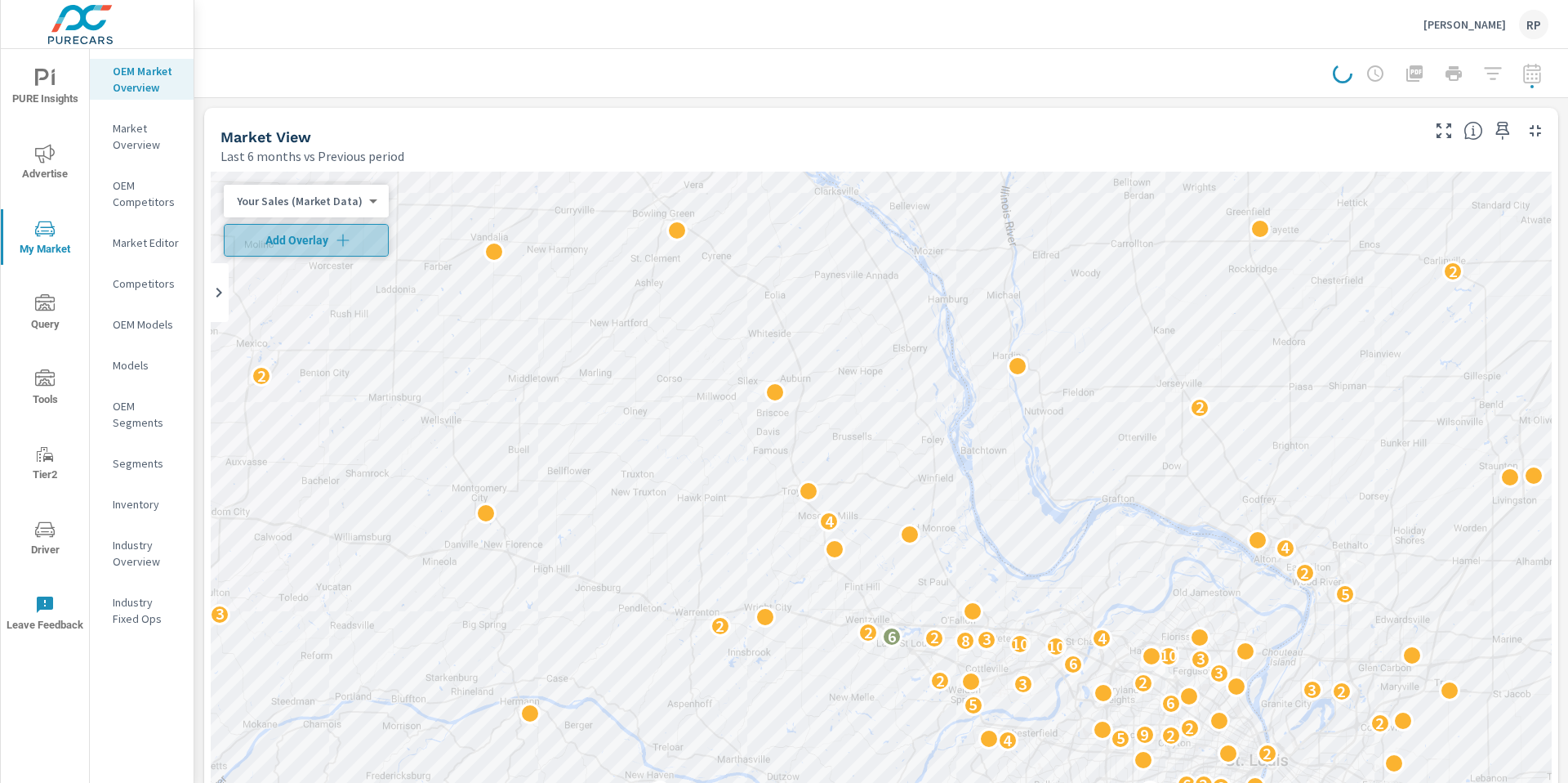
click at [322, 240] on span "Add Overlay" at bounding box center [306, 240] width 150 height 16
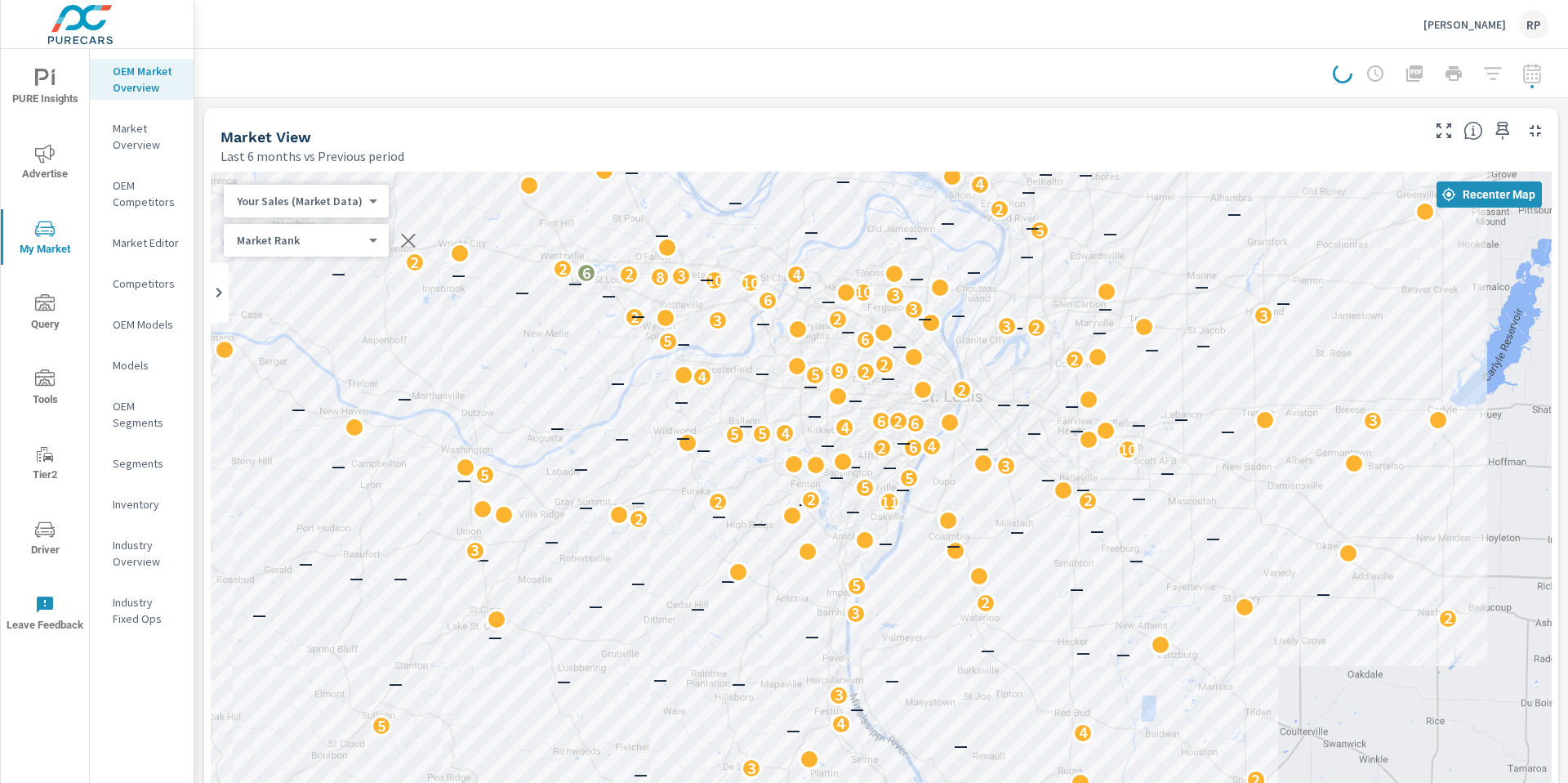
drag, startPoint x: 1329, startPoint y: 494, endPoint x: 1021, endPoint y: 129, distance: 477.6
click at [1021, 129] on div "Market View Last 6 months vs Previous period ← Move left → Move right ↑ Move up…" at bounding box center [881, 623] width 1354 height 1030
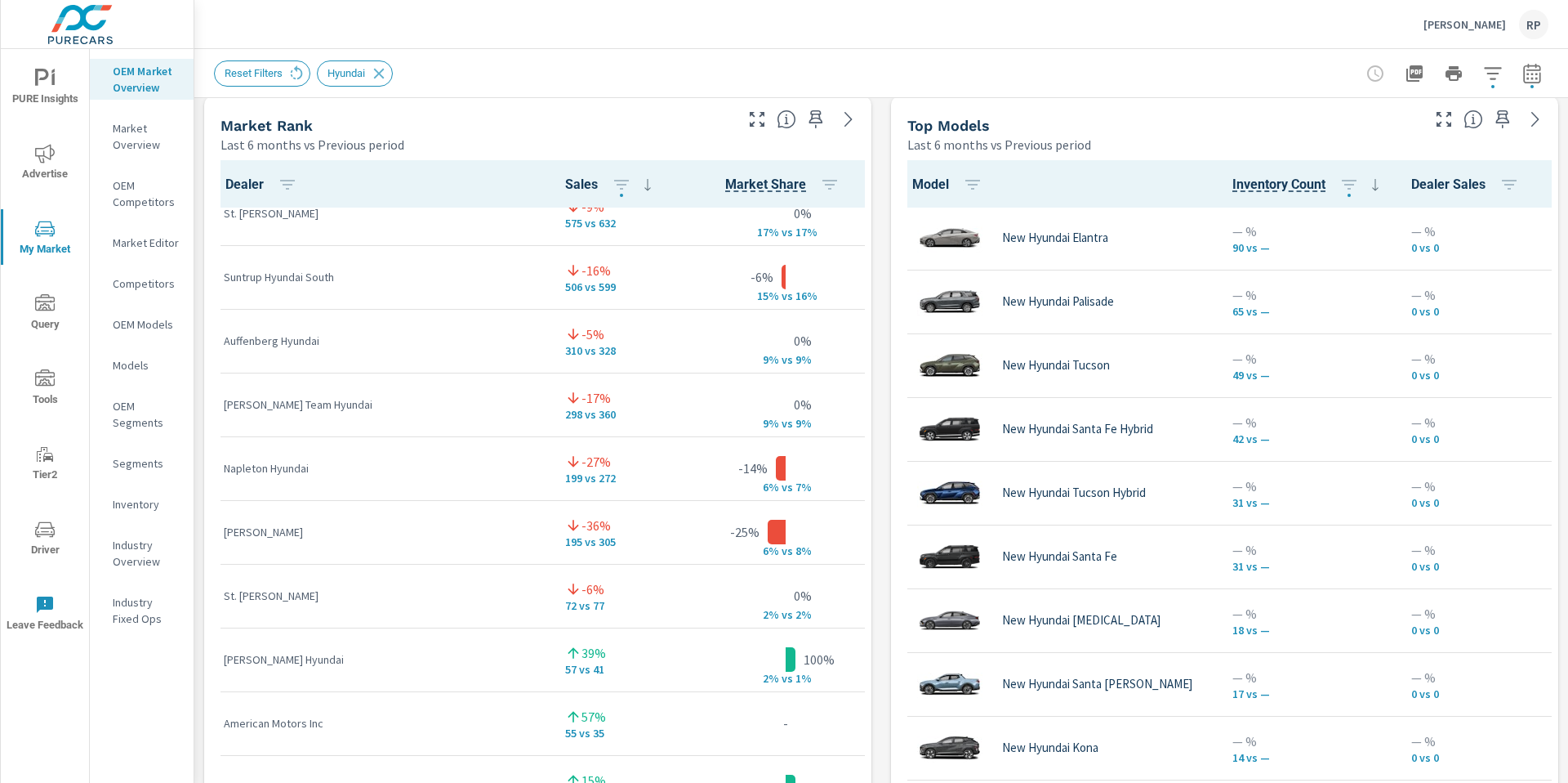
scroll to position [64, 0]
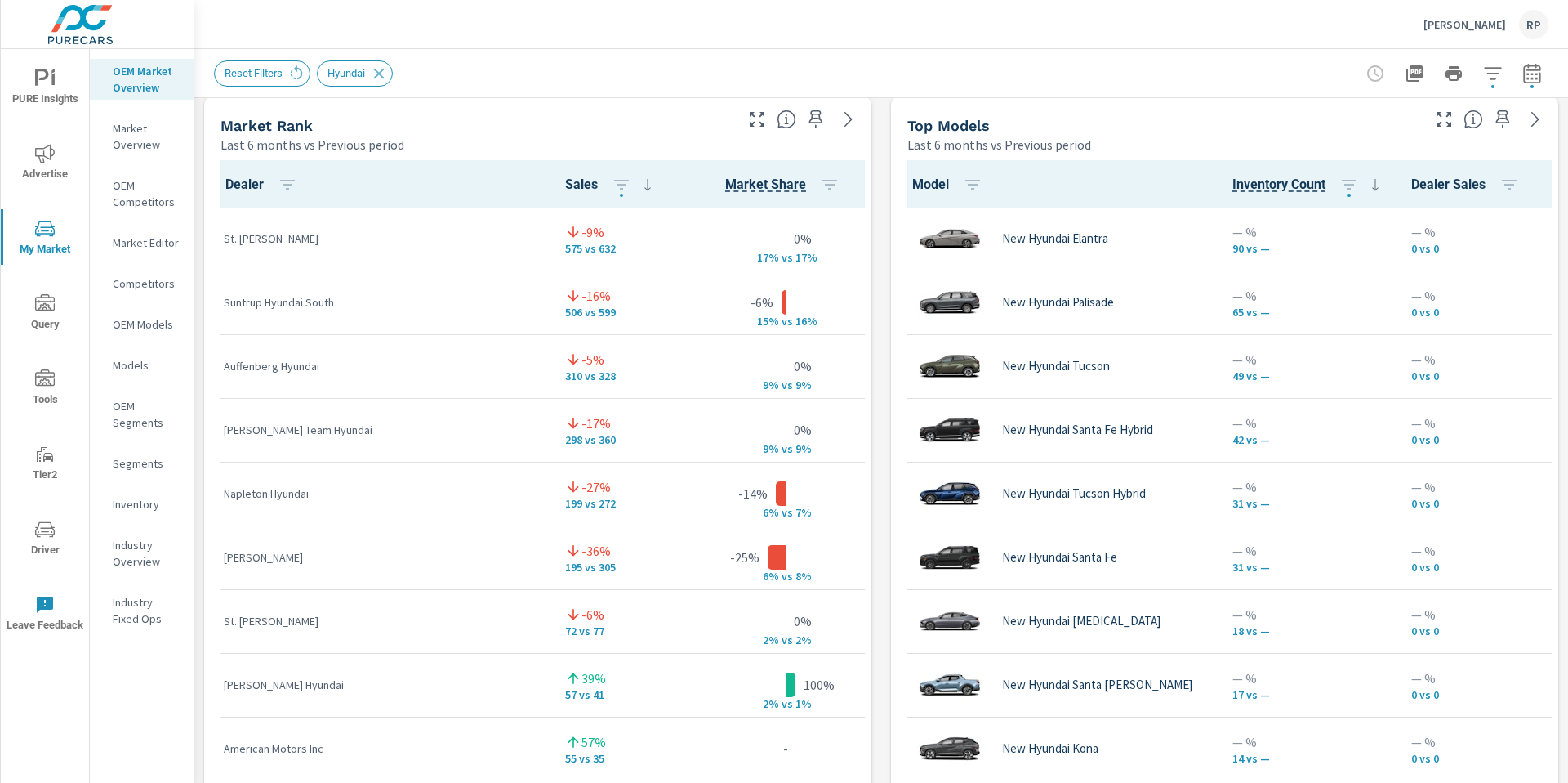
scroll to position [507, 0]
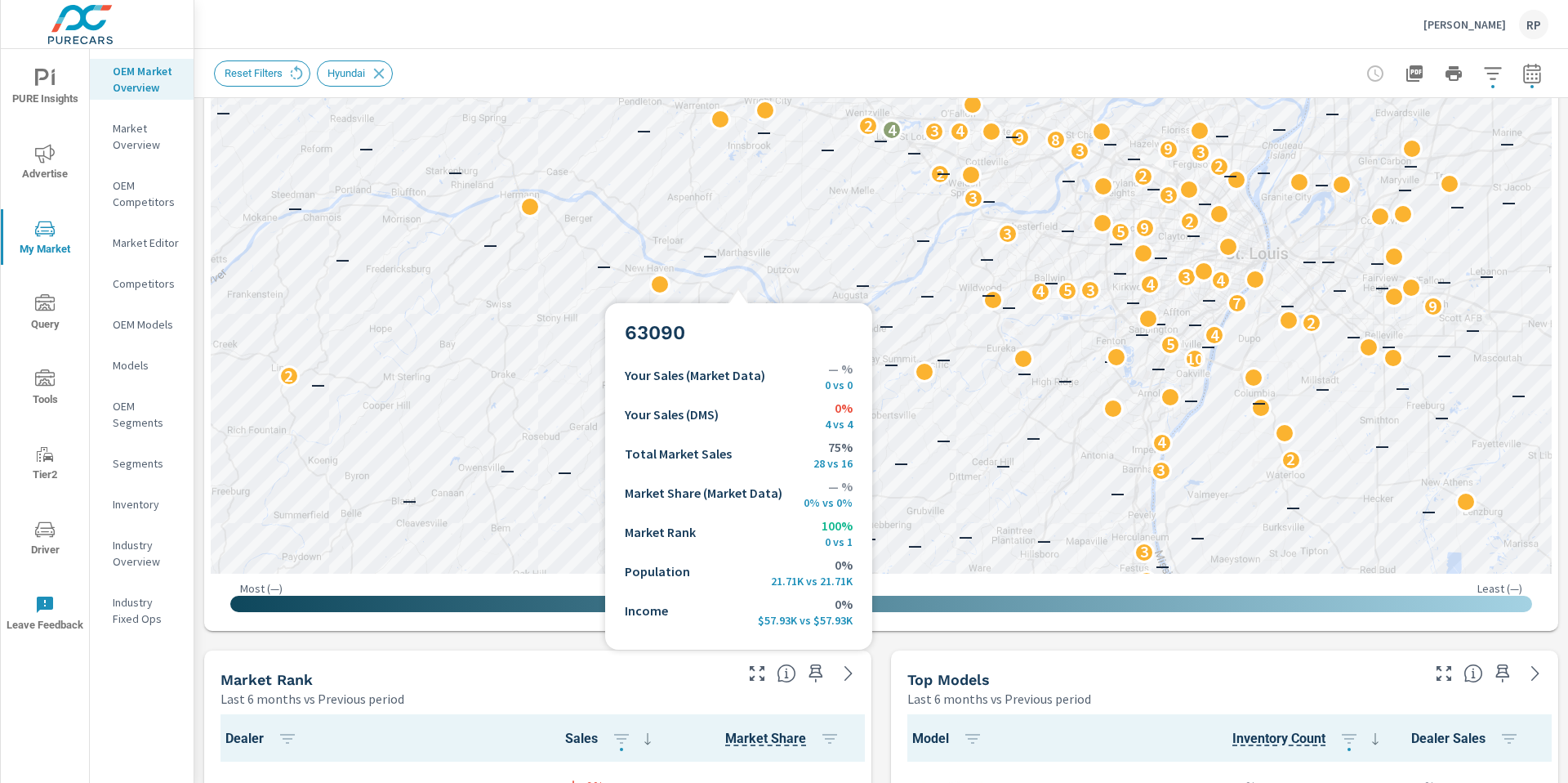
scroll to position [1, 0]
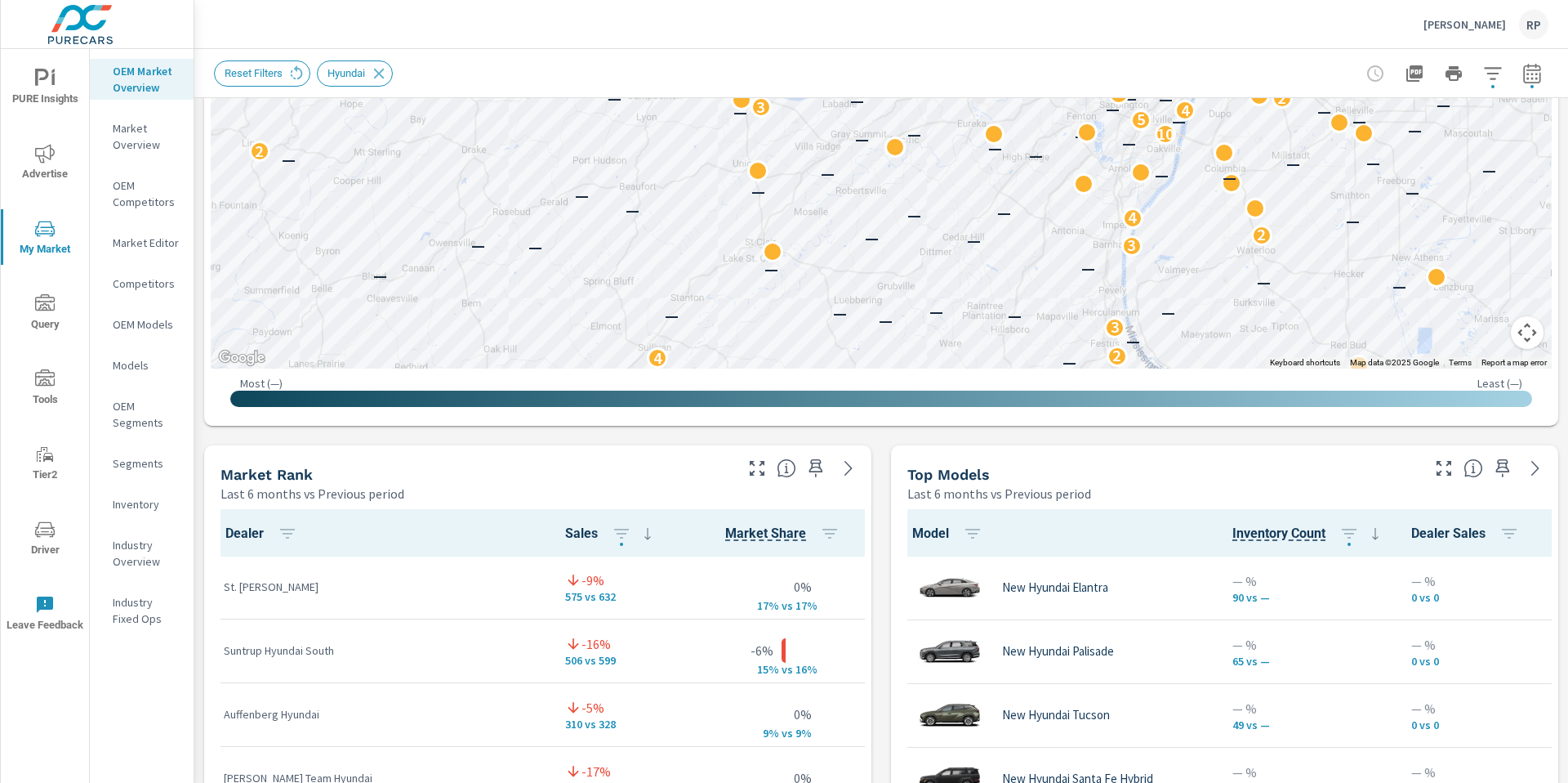
scroll to position [775, 0]
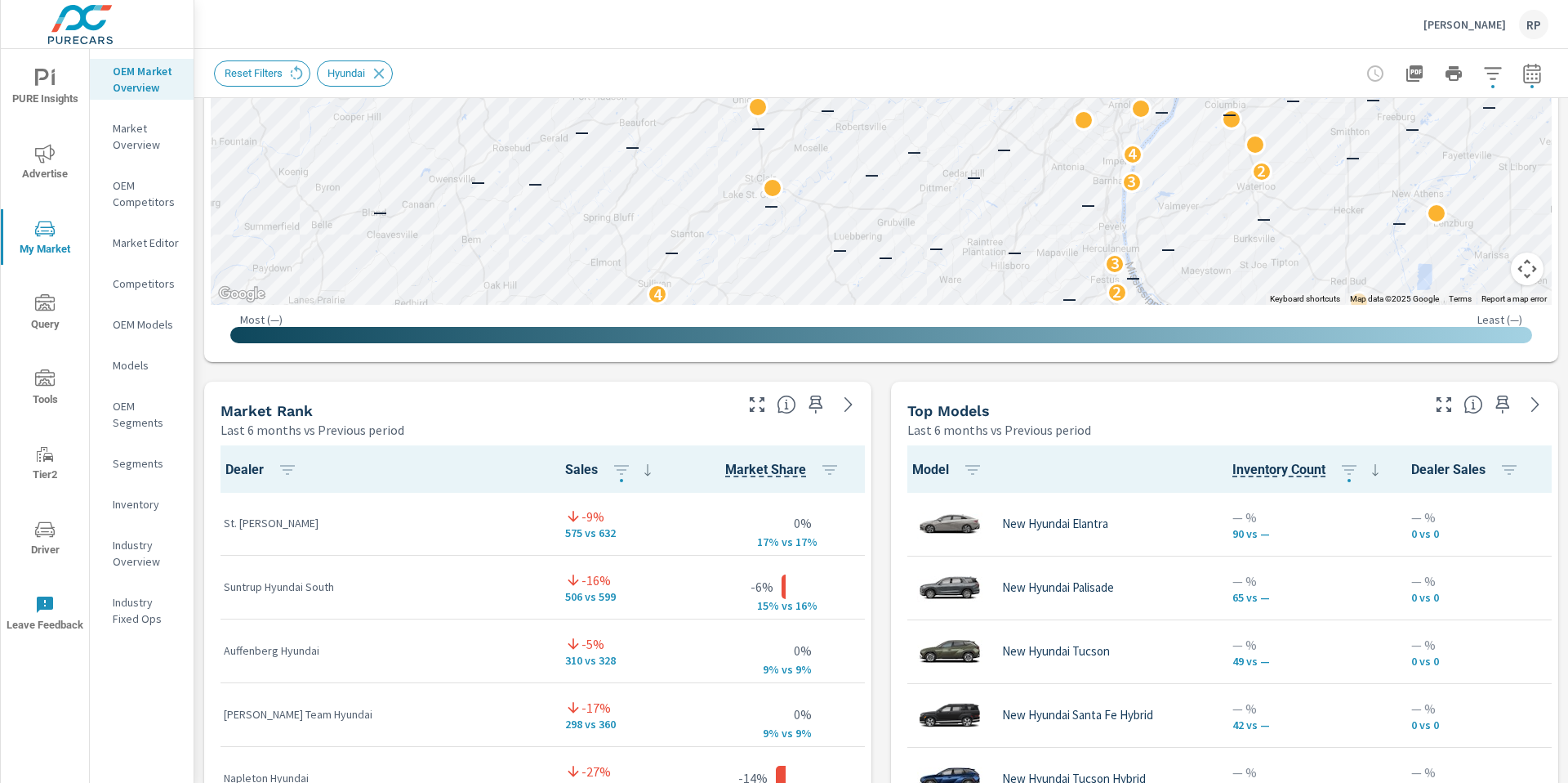
drag, startPoint x: 1568, startPoint y: 265, endPoint x: 1568, endPoint y: 330, distance: 65.0
click at [1568, 330] on div "Market Overview Clement Hyundai Report date range: Mar 01, 2025 - Aug 31, 2025 …" at bounding box center [882, 416] width 1374 height 734
click at [1436, 404] on icon "button" at bounding box center [1444, 404] width 20 height 20
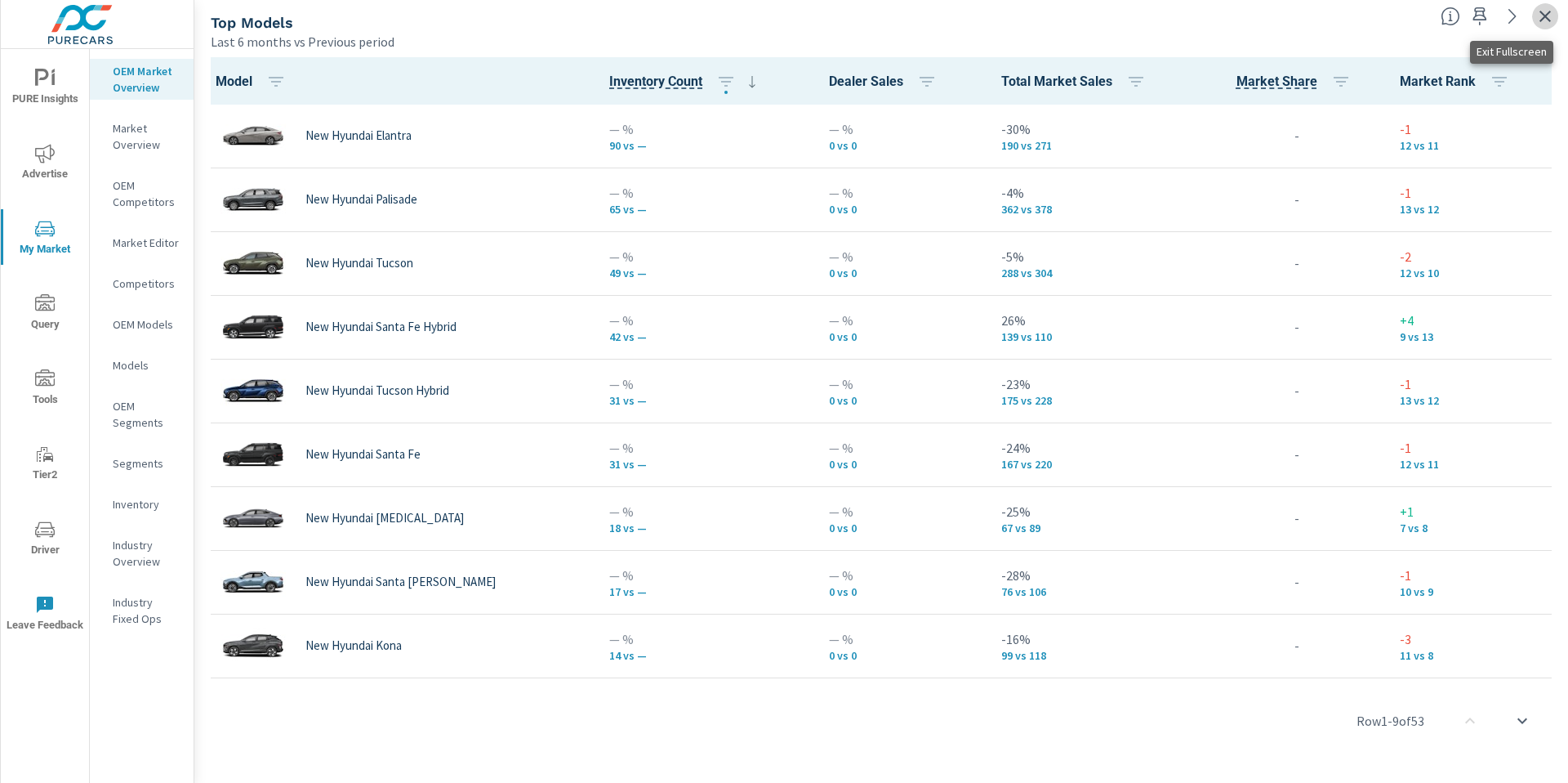
click at [1552, 12] on icon "button" at bounding box center [1546, 16] width 20 height 20
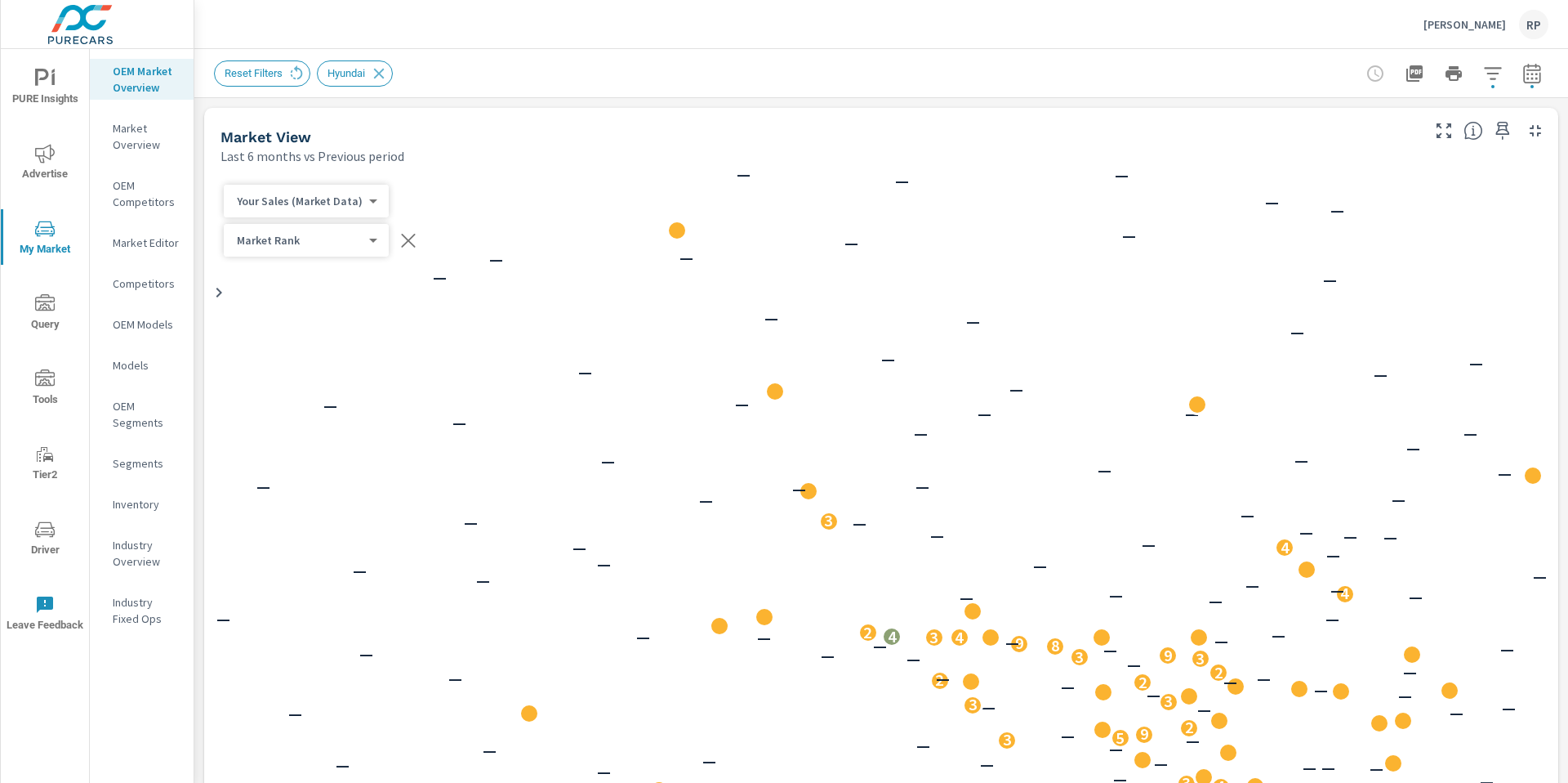
scroll to position [1, 0]
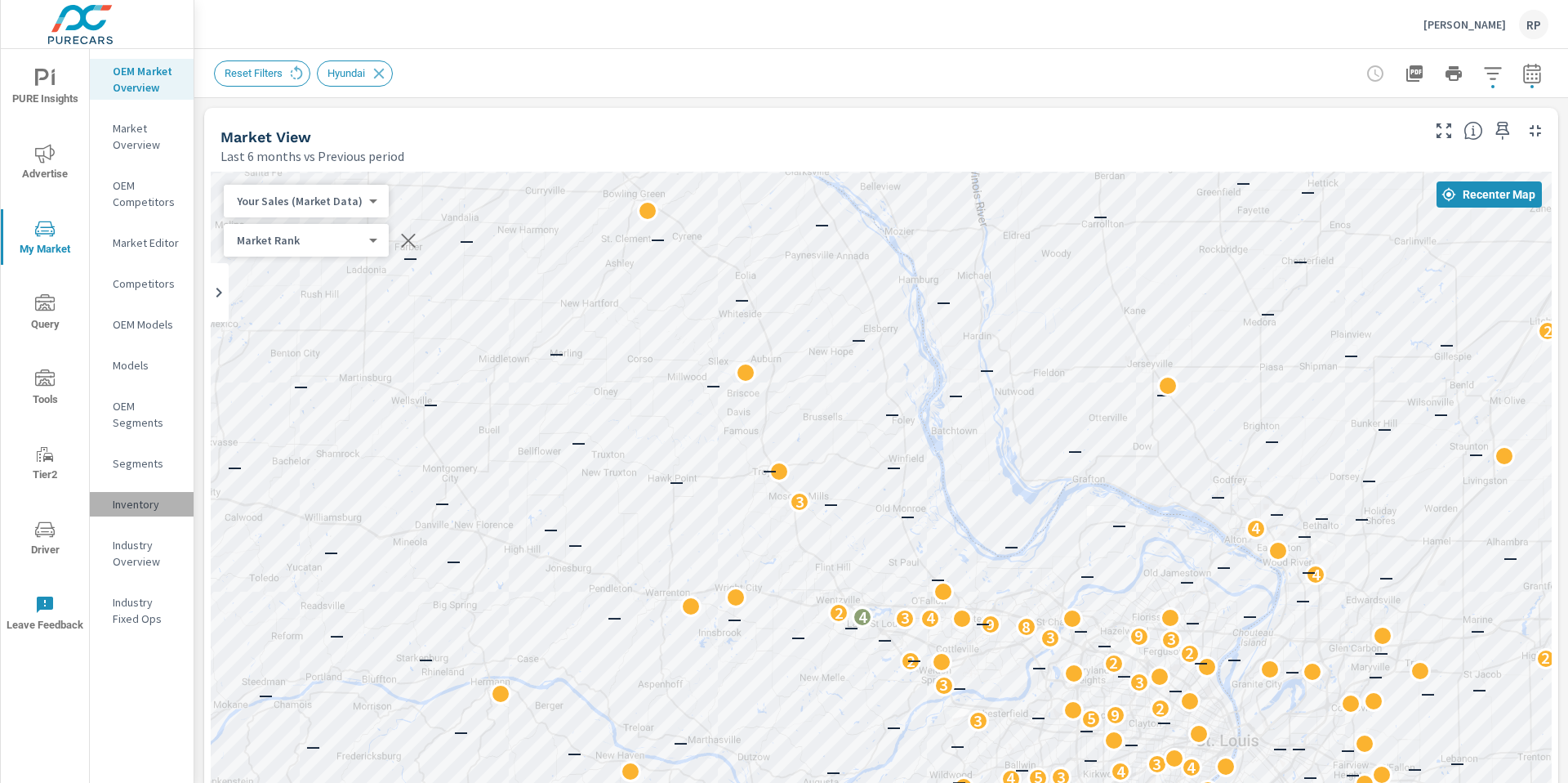
click at [158, 511] on p "Inventory" at bounding box center [147, 504] width 68 height 16
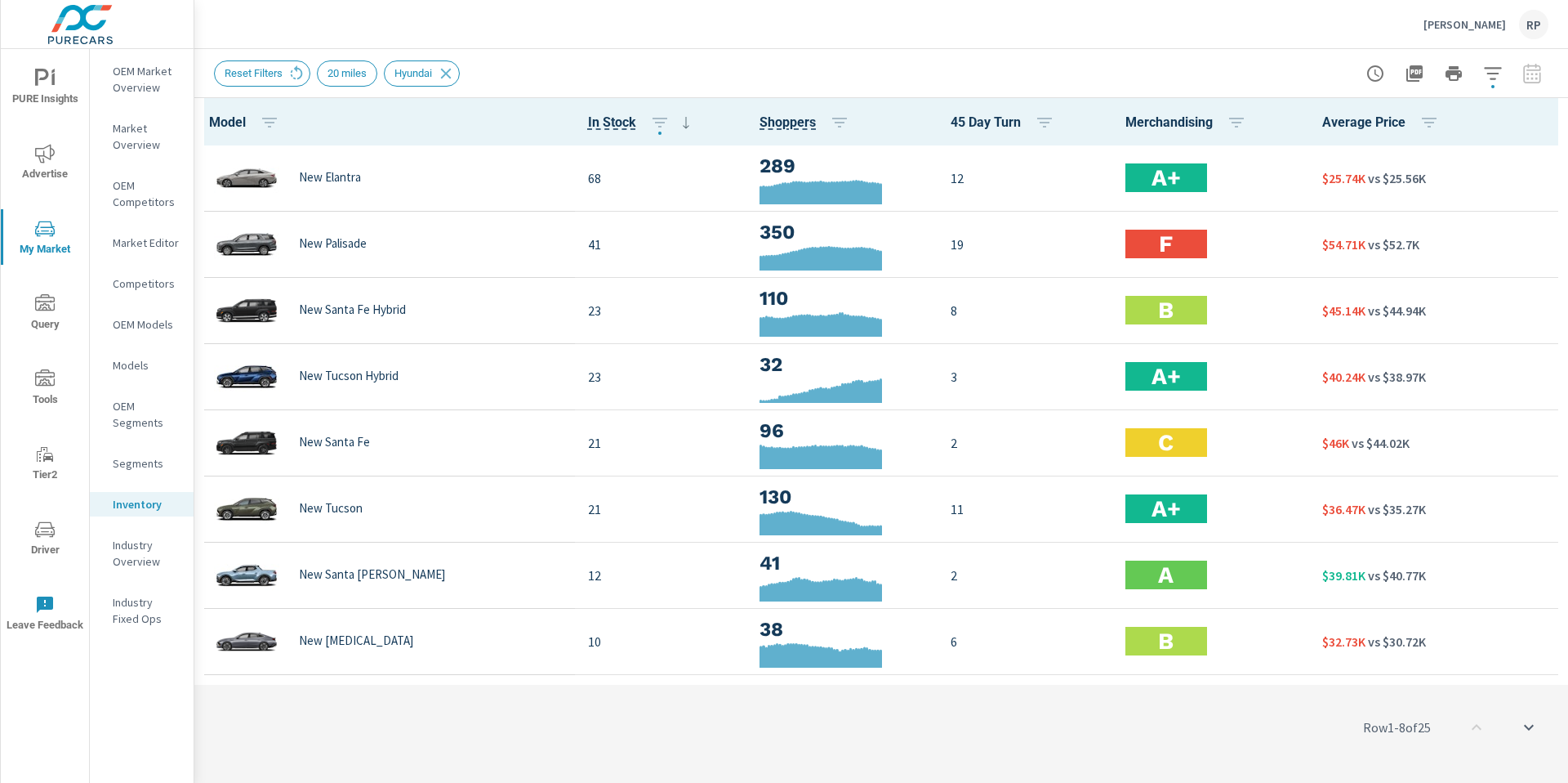
scroll to position [1, 0]
